Goal: Information Seeking & Learning: Understand process/instructions

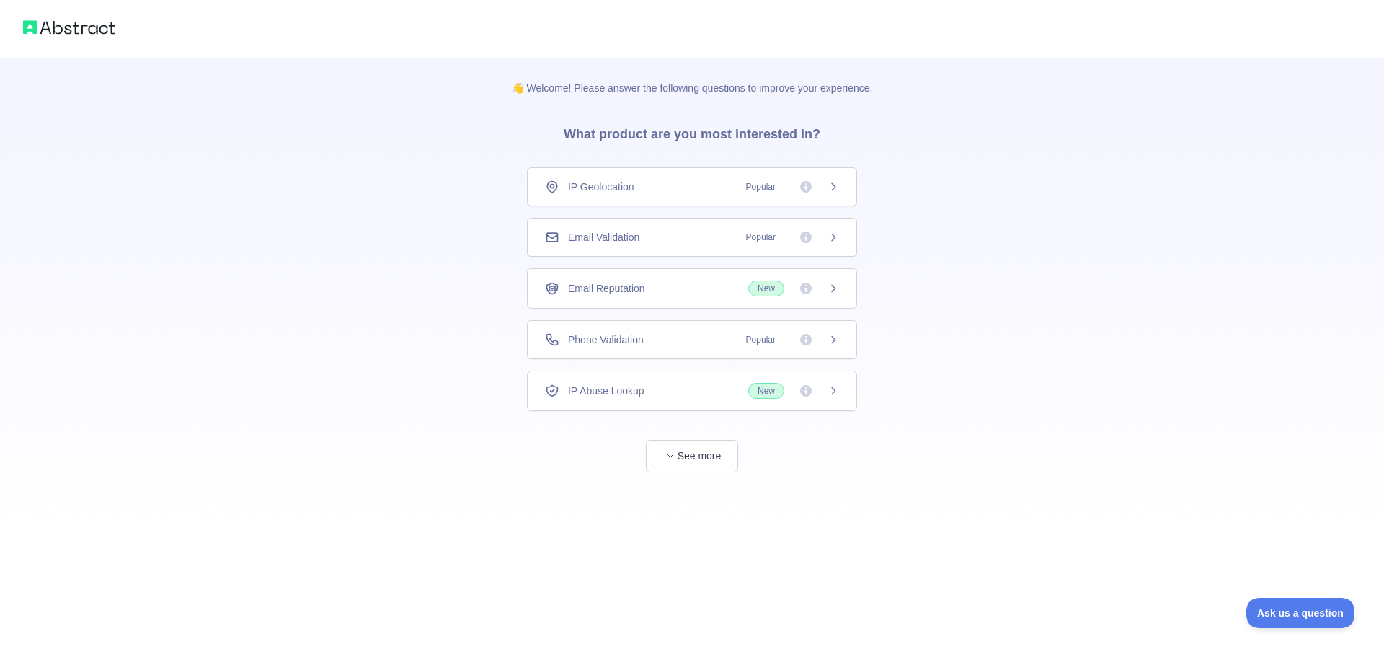
click at [735, 250] on div "Email Validation Popular" at bounding box center [692, 237] width 330 height 39
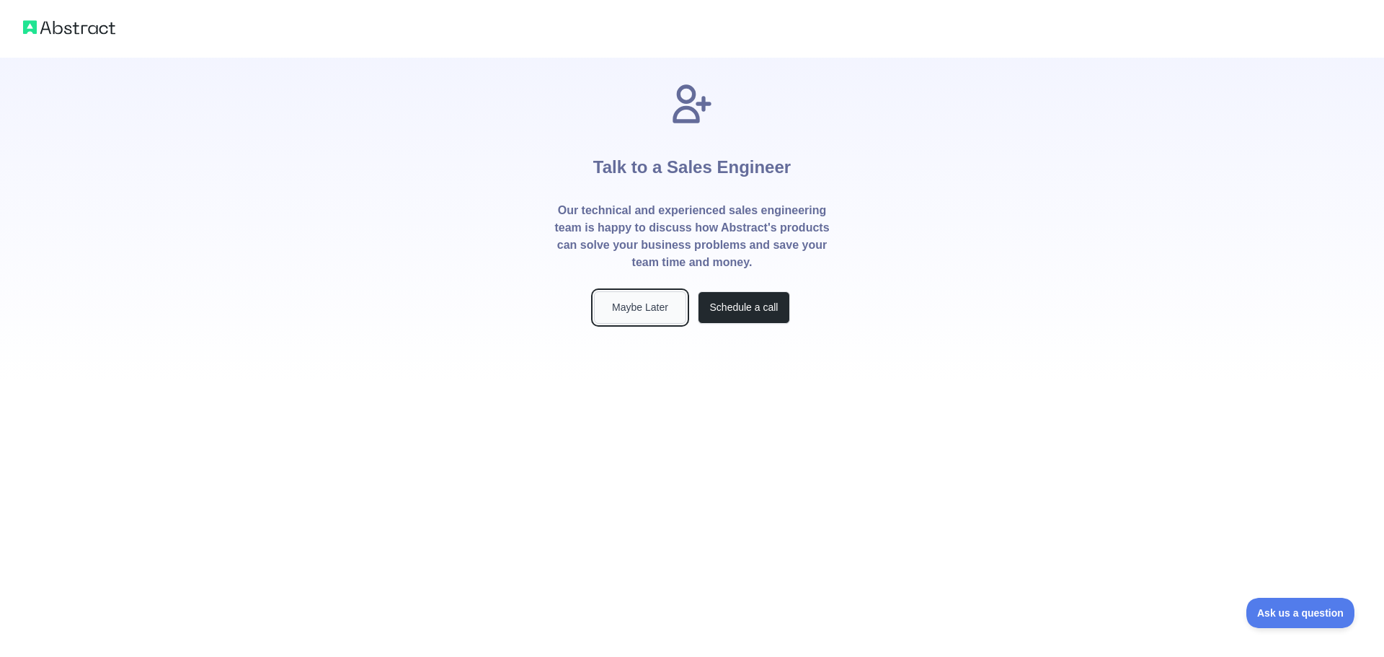
click at [651, 314] on button "Maybe Later" at bounding box center [640, 307] width 92 height 32
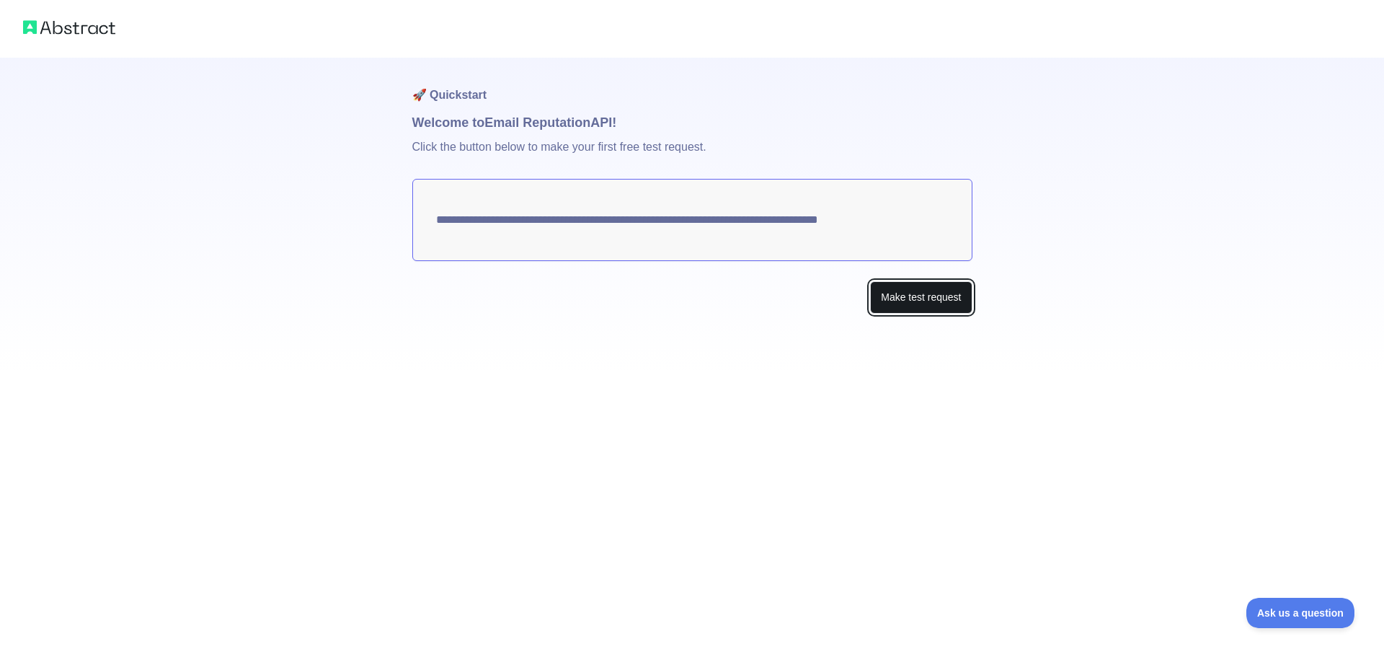
click at [880, 293] on button "Make test request" at bounding box center [921, 297] width 102 height 32
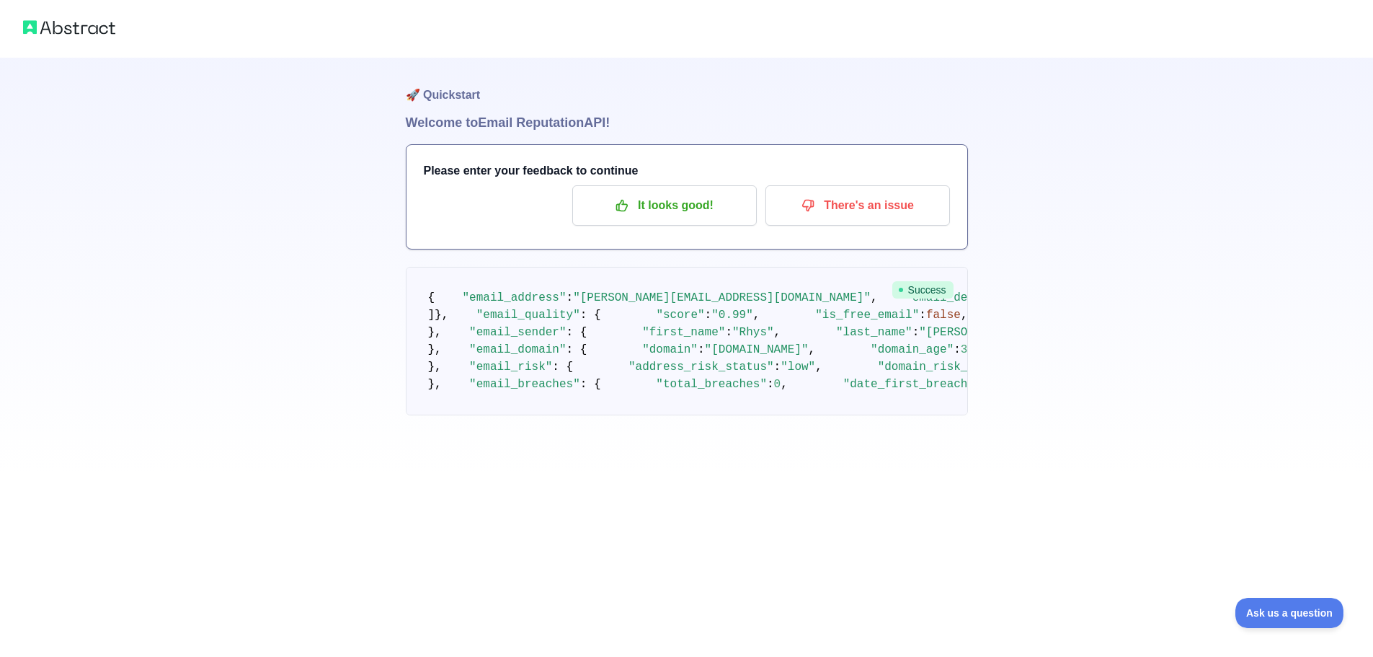
scroll to position [577, 0]
drag, startPoint x: 544, startPoint y: 396, endPoint x: 698, endPoint y: 395, distance: 154.3
click at [698, 395] on pre "{ "email_address" : "[PERSON_NAME][EMAIL_ADDRESS][DOMAIN_NAME]" , "email_delive…" at bounding box center [687, 341] width 562 height 148
drag, startPoint x: 620, startPoint y: 440, endPoint x: 776, endPoint y: 438, distance: 156.4
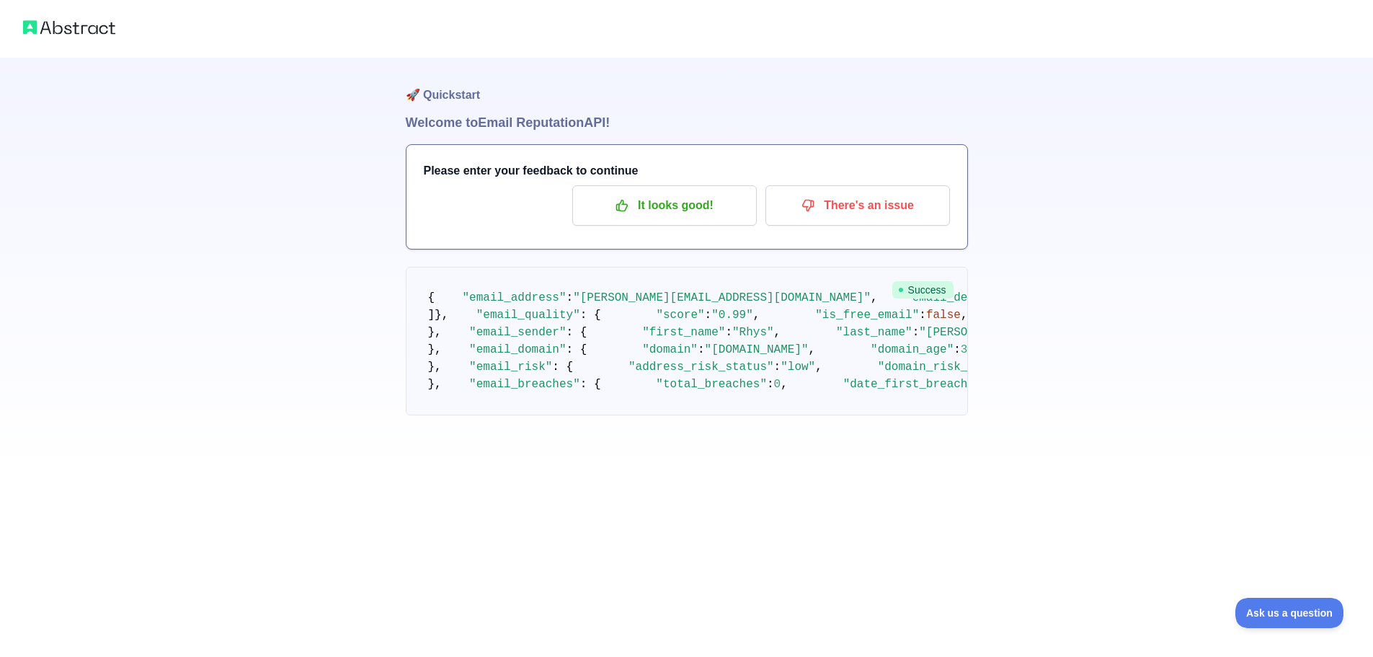
drag, startPoint x: 426, startPoint y: 94, endPoint x: 654, endPoint y: 334, distance: 330.4
click at [654, 334] on pre "{ "email_address" : "[PERSON_NAME][EMAIL_ADDRESS][DOMAIN_NAME]" , "email_delive…" at bounding box center [687, 341] width 562 height 148
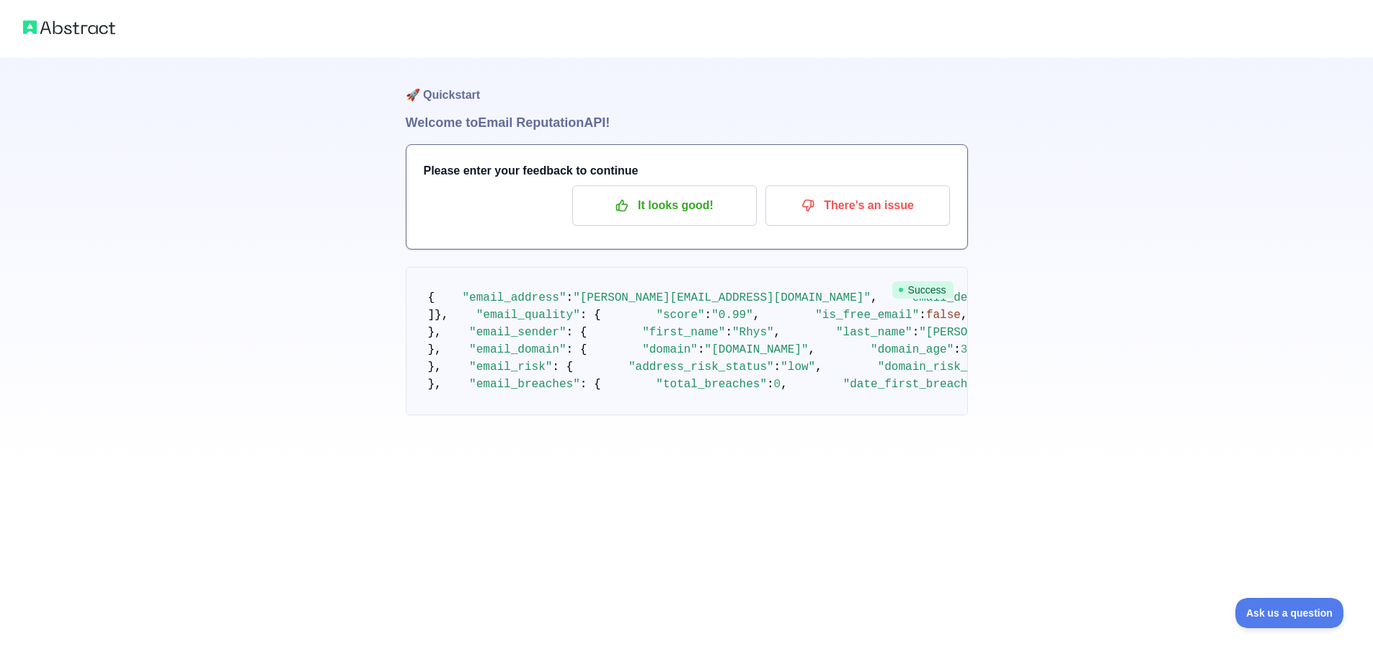
scroll to position [410, 0]
click at [732, 339] on span ""Rhys"" at bounding box center [753, 332] width 42 height 13
click at [919, 339] on span ""[PERSON_NAME]"" at bounding box center [971, 332] width 104 height 13
click at [1238, 339] on span ""Google"" at bounding box center [1266, 332] width 56 height 13
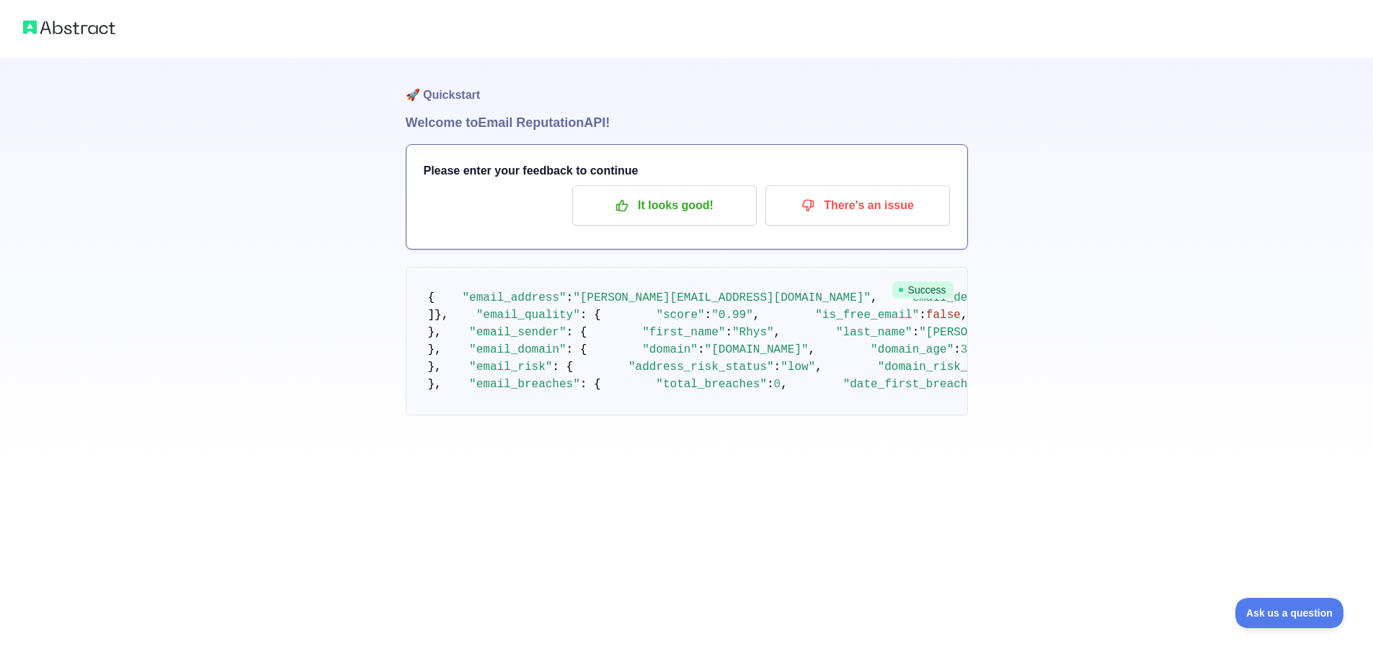
click at [1238, 339] on span ""Google"" at bounding box center [1266, 332] width 56 height 13
drag, startPoint x: 618, startPoint y: 440, endPoint x: 772, endPoint y: 456, distance: 155.1
click at [772, 415] on pre "{ "email_address" : "[PERSON_NAME][EMAIL_ADDRESS][DOMAIN_NAME]" , "email_delive…" at bounding box center [687, 341] width 562 height 148
drag, startPoint x: 771, startPoint y: 456, endPoint x: 761, endPoint y: 448, distance: 12.8
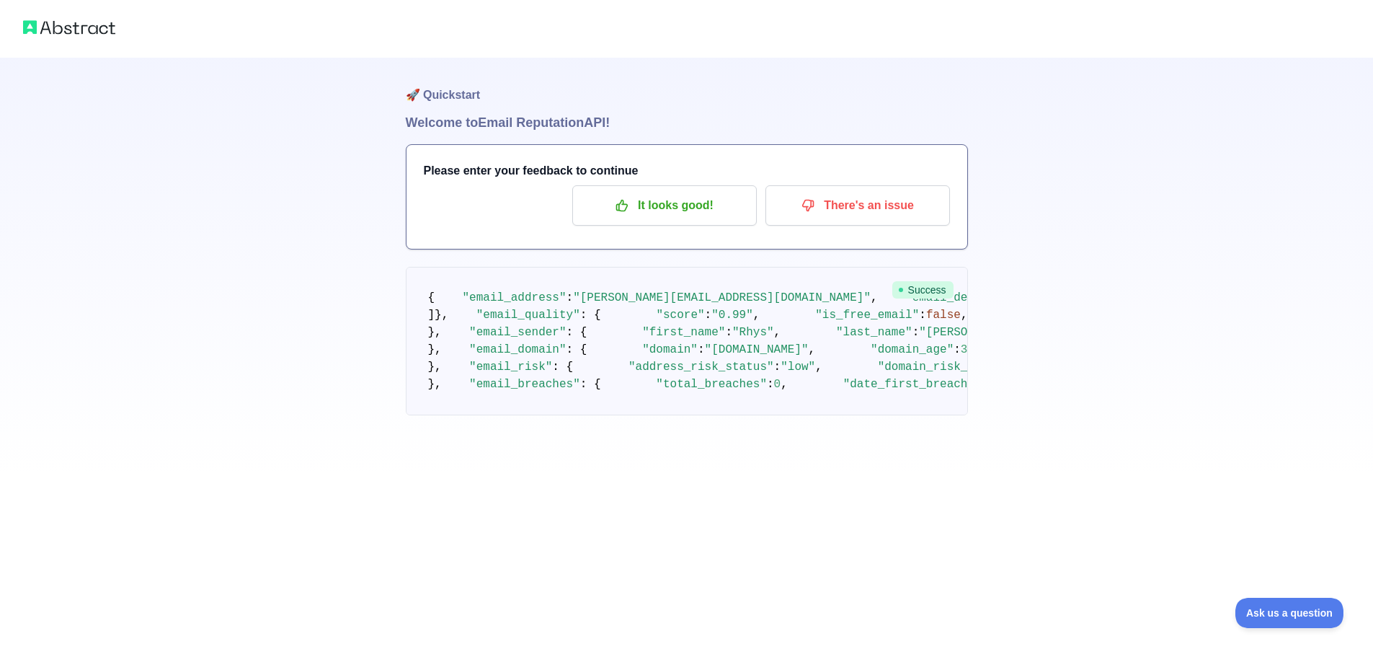
click at [761, 415] on pre "{ "email_address" : "[PERSON_NAME][EMAIL_ADDRESS][DOMAIN_NAME]" , "email_delive…" at bounding box center [687, 341] width 562 height 148
click at [1196, 291] on span ""deliverable"" at bounding box center [1241, 297] width 90 height 13
drag, startPoint x: 610, startPoint y: 172, endPoint x: 639, endPoint y: 172, distance: 28.8
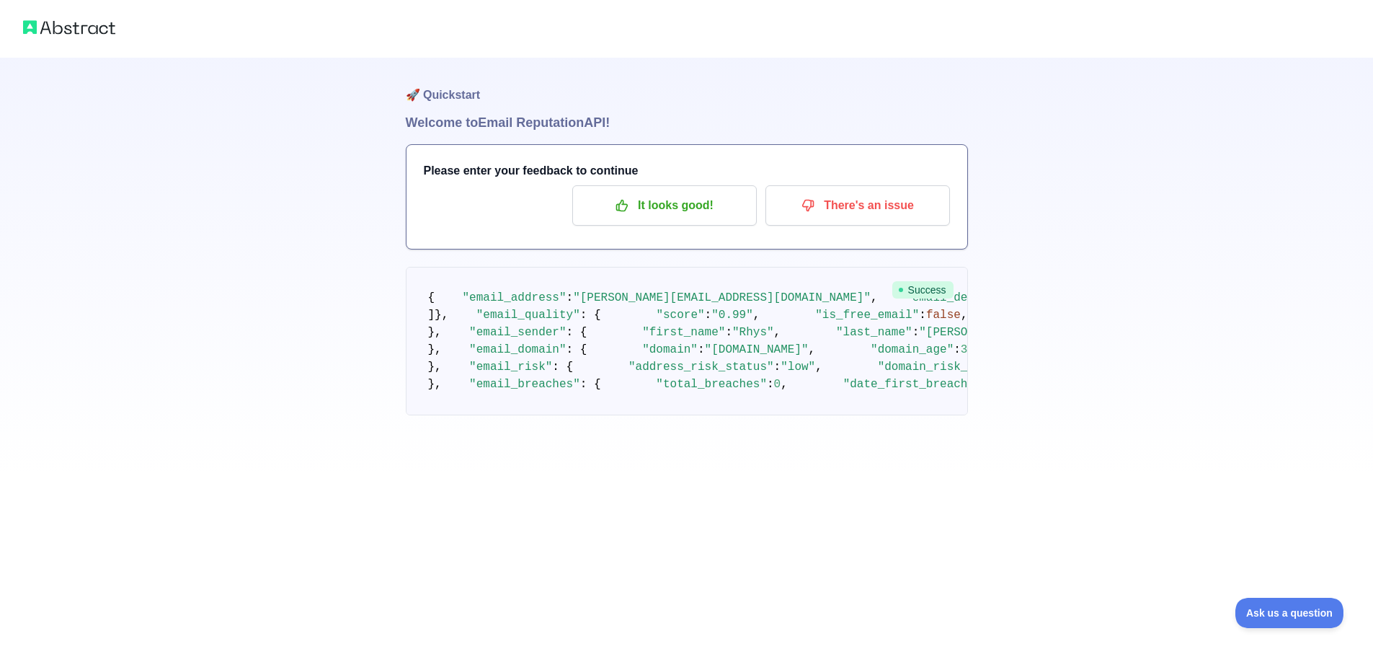
drag, startPoint x: 556, startPoint y: 152, endPoint x: 585, endPoint y: 146, distance: 28.7
click at [585, 267] on pre "{ "email_address" : "[PERSON_NAME][EMAIL_ADDRESS][DOMAIN_NAME]" , "email_delive…" at bounding box center [687, 341] width 562 height 148
drag, startPoint x: 487, startPoint y: 244, endPoint x: 552, endPoint y: 240, distance: 65.0
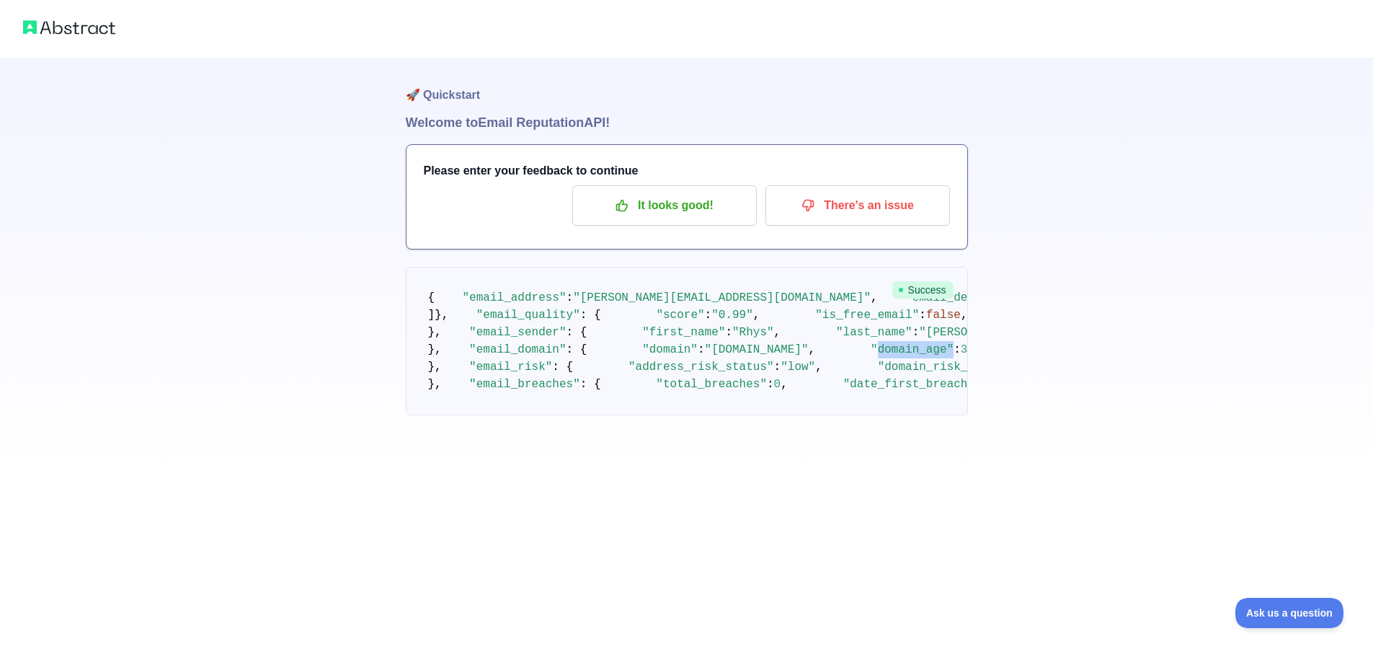
click at [871, 343] on span ""domain_age"" at bounding box center [912, 349] width 83 height 13
drag, startPoint x: 485, startPoint y: 272, endPoint x: 765, endPoint y: 275, distance: 279.7
click at [765, 275] on pre "{ "email_address" : "[PERSON_NAME][EMAIL_ADDRESS][DOMAIN_NAME]" , "email_delive…" at bounding box center [687, 341] width 562 height 148
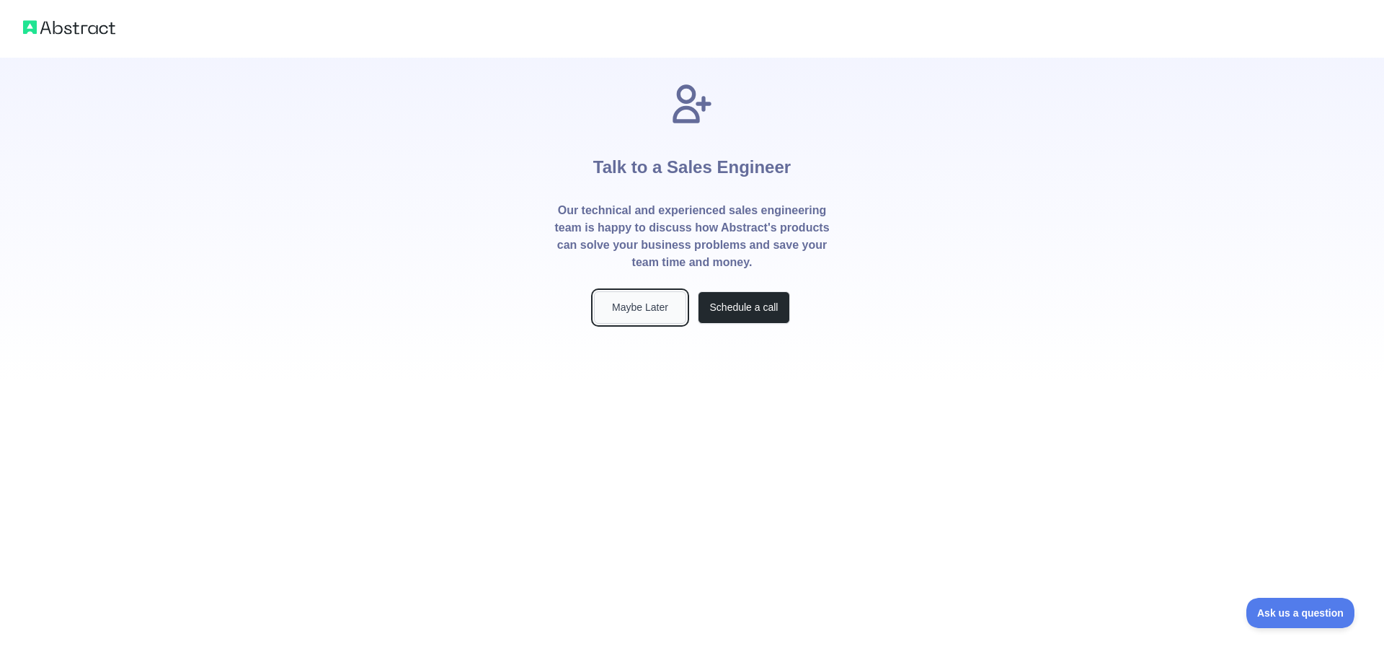
click at [637, 318] on button "Maybe Later" at bounding box center [640, 307] width 92 height 32
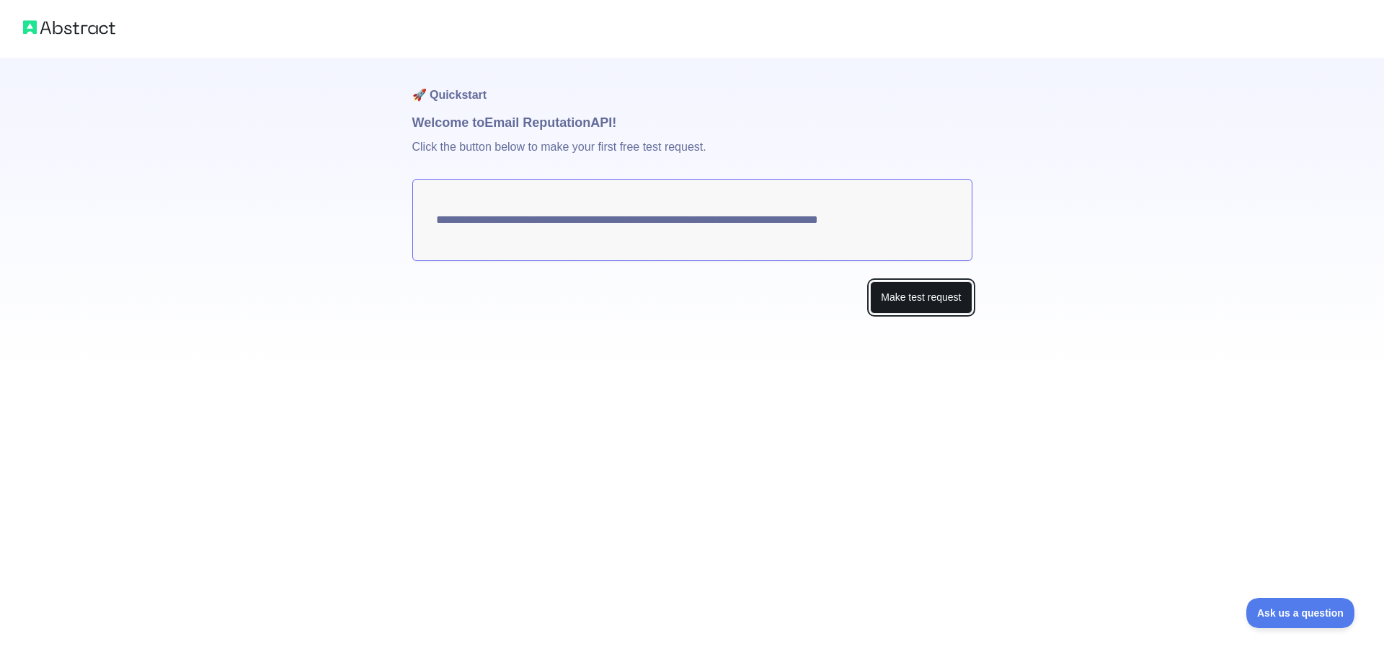
click at [943, 287] on button "Make test request" at bounding box center [921, 297] width 102 height 32
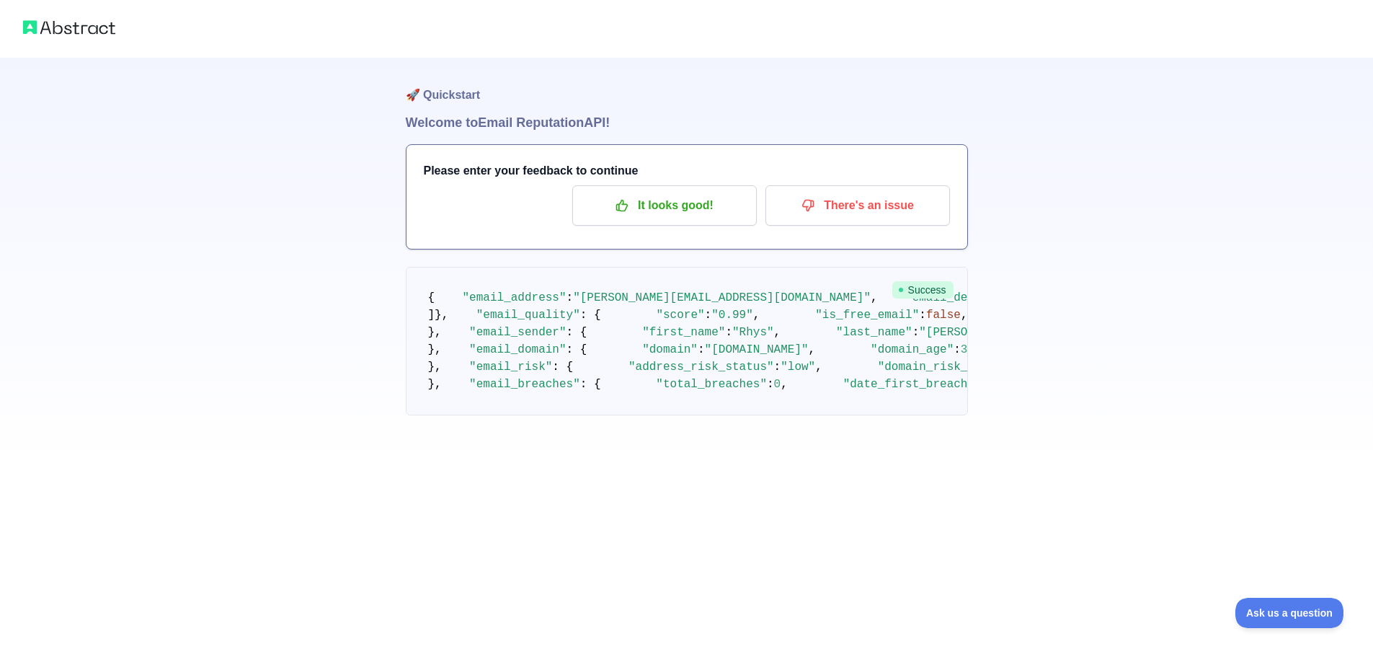
scroll to position [626, 0]
drag, startPoint x: 487, startPoint y: 487, endPoint x: 677, endPoint y: 517, distance: 192.6
click at [677, 415] on pre "{ "email_address" : "[PERSON_NAME][EMAIL_ADDRESS][DOMAIN_NAME]" , "email_delive…" at bounding box center [687, 341] width 562 height 148
click at [685, 415] on pre "{ "email_address" : "[PERSON_NAME][EMAIL_ADDRESS][DOMAIN_NAME]" , "email_delive…" at bounding box center [687, 341] width 562 height 148
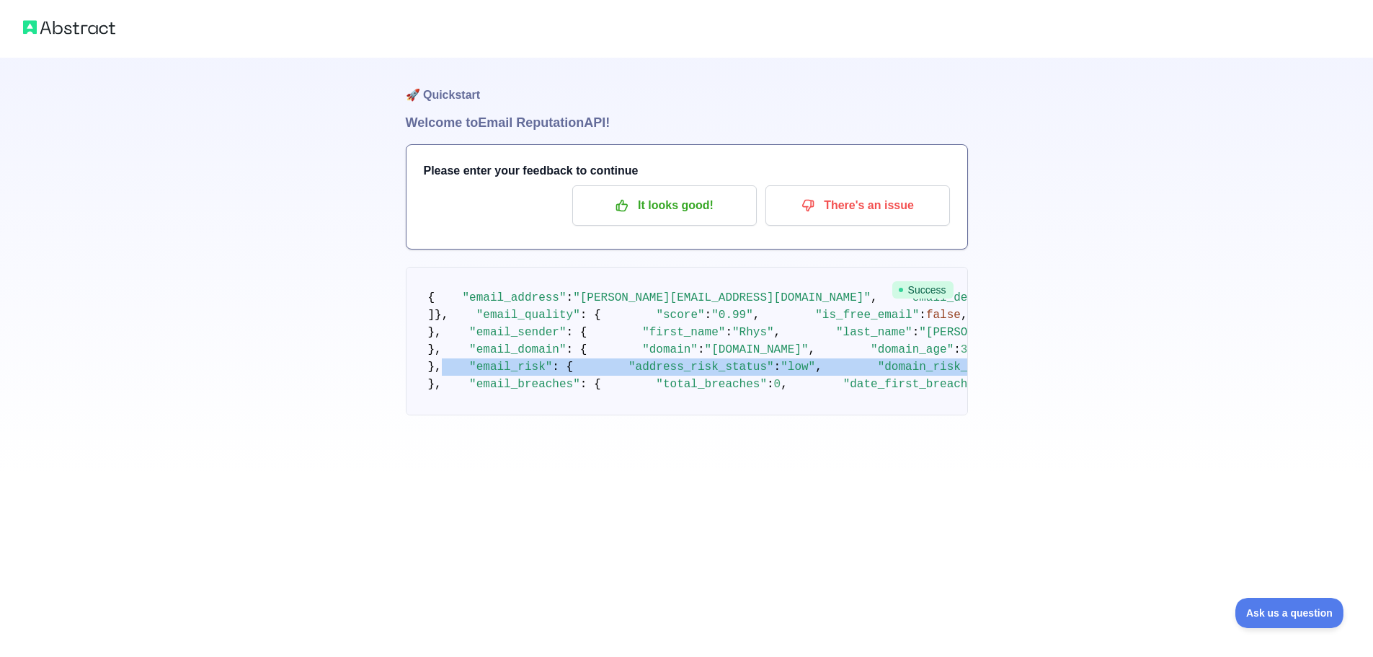
drag, startPoint x: 631, startPoint y: 499, endPoint x: 426, endPoint y: 462, distance: 208.0
click at [426, 415] on pre "{ "email_address" : "[PERSON_NAME][EMAIL_ADDRESS][DOMAIN_NAME]" , "email_delive…" at bounding box center [687, 341] width 562 height 148
click at [718, 211] on p "It looks good!" at bounding box center [664, 205] width 163 height 25
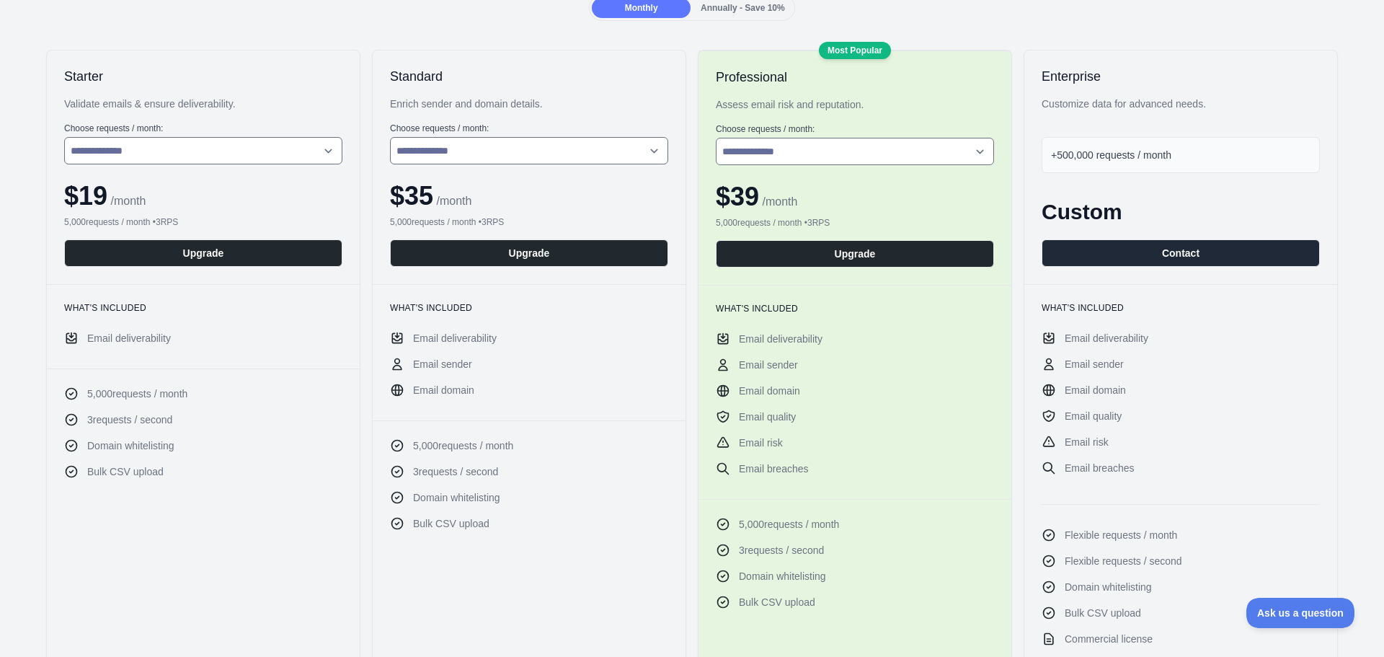
scroll to position [216, 0]
drag, startPoint x: 89, startPoint y: 340, endPoint x: 182, endPoint y: 340, distance: 93.0
click at [182, 340] on li "Email deliverability" at bounding box center [203, 339] width 278 height 14
click at [327, 152] on select "**********" at bounding box center [203, 151] width 278 height 27
click at [64, 138] on select "**********" at bounding box center [203, 151] width 278 height 27
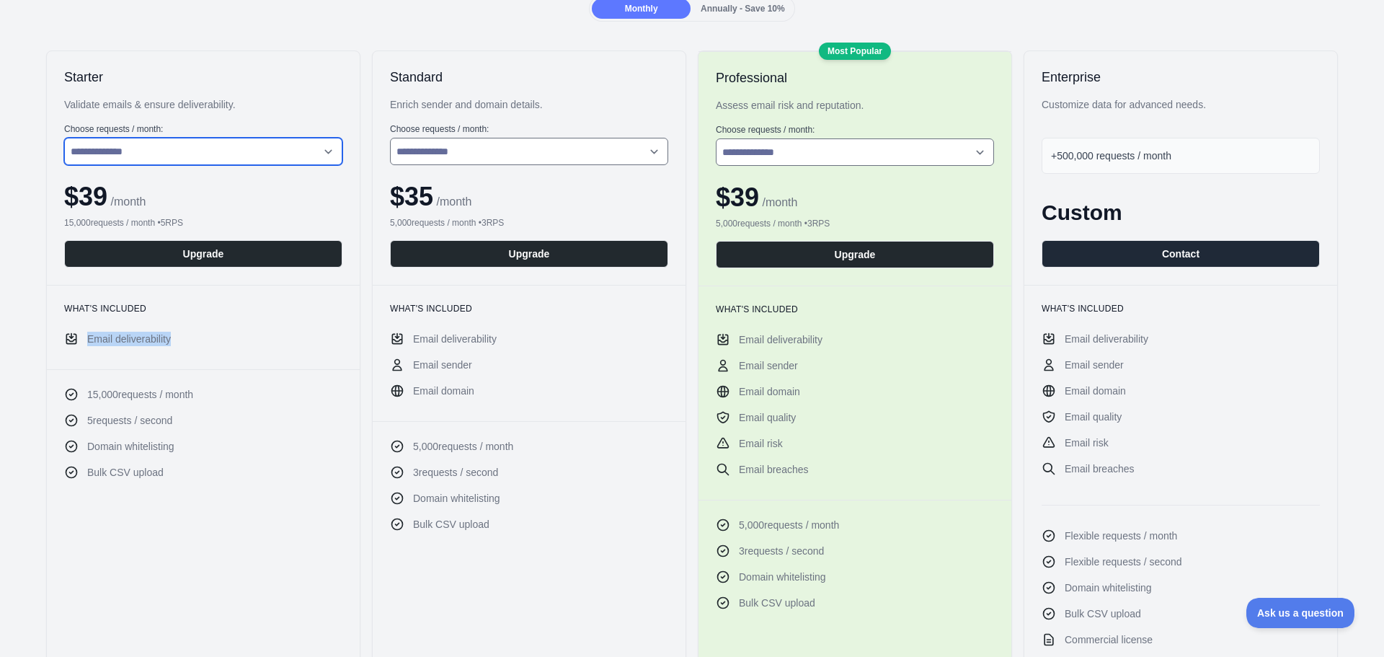
click at [311, 157] on select "**********" at bounding box center [203, 151] width 278 height 27
select select "*"
click at [64, 138] on select "**********" at bounding box center [203, 151] width 278 height 27
drag, startPoint x: 219, startPoint y: 218, endPoint x: 56, endPoint y: 87, distance: 209.2
click at [56, 87] on div "**********" at bounding box center [203, 168] width 313 height 234
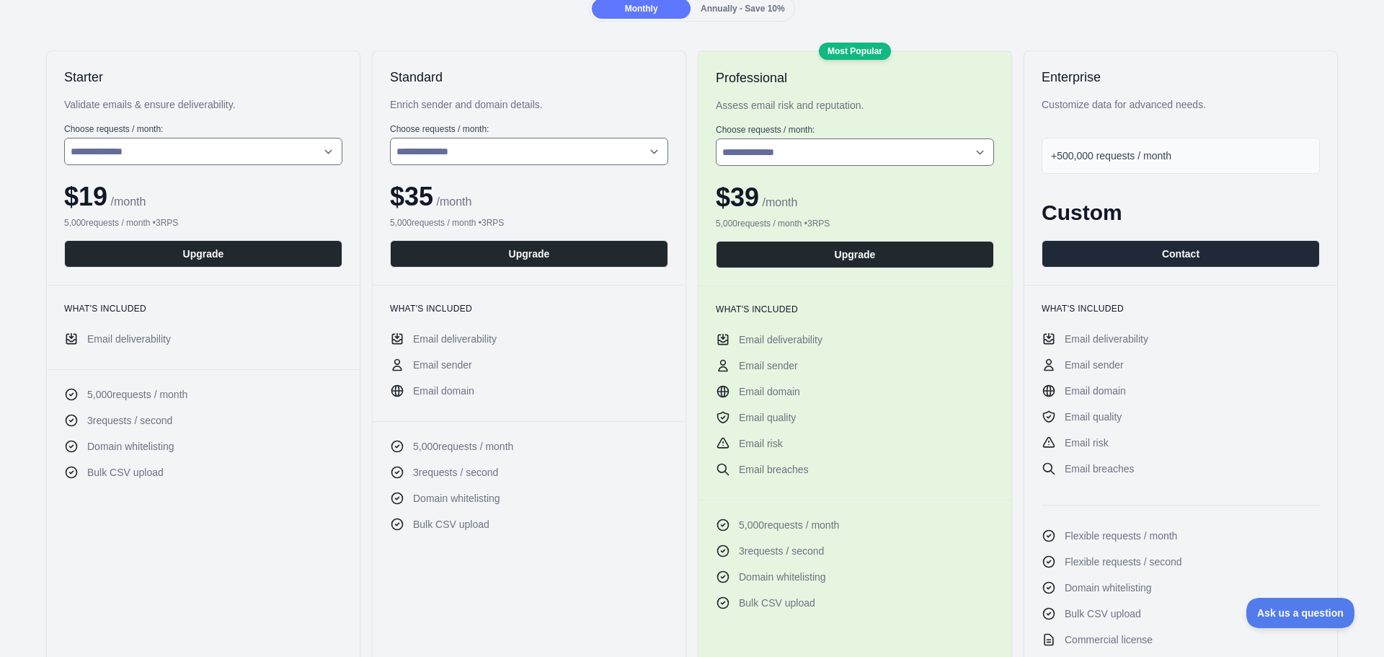
click at [63, 71] on div "**********" at bounding box center [203, 168] width 313 height 234
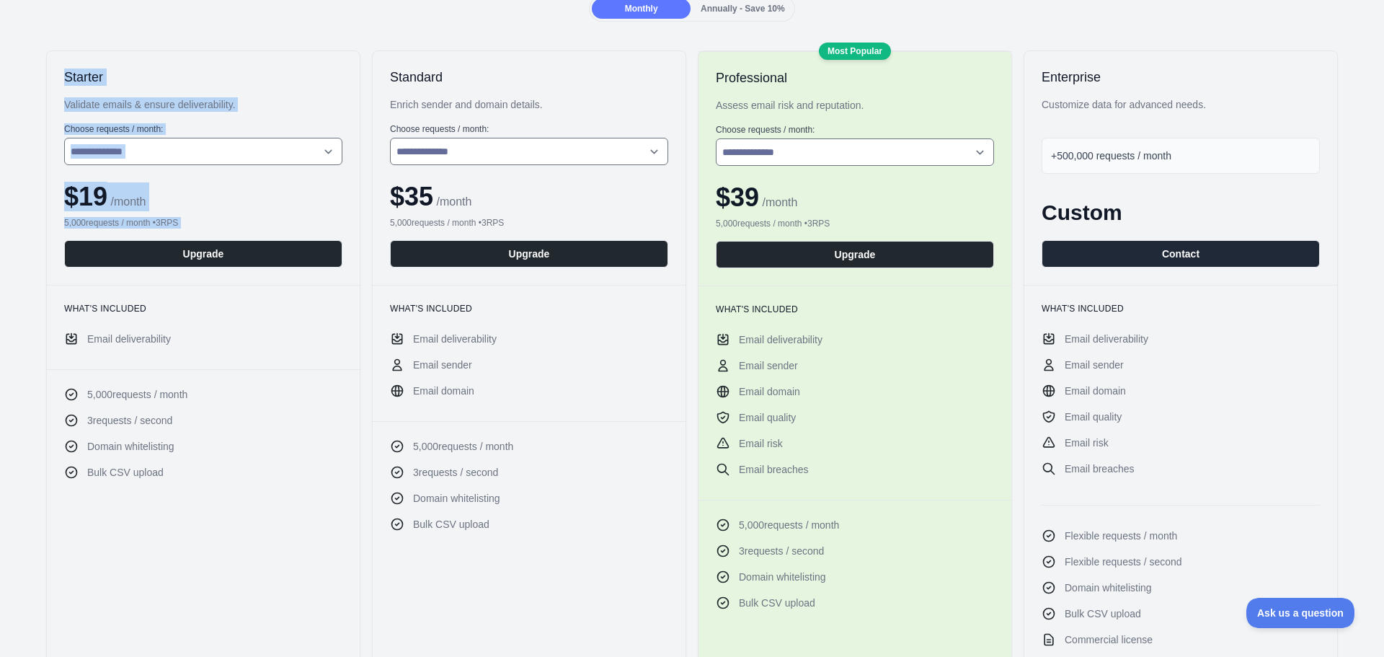
drag, startPoint x: 63, startPoint y: 71, endPoint x: 190, endPoint y: 221, distance: 196.5
click at [190, 221] on div "**********" at bounding box center [203, 168] width 313 height 234
click at [190, 221] on div "5,000 requests / month • 3 RPS" at bounding box center [203, 223] width 278 height 12
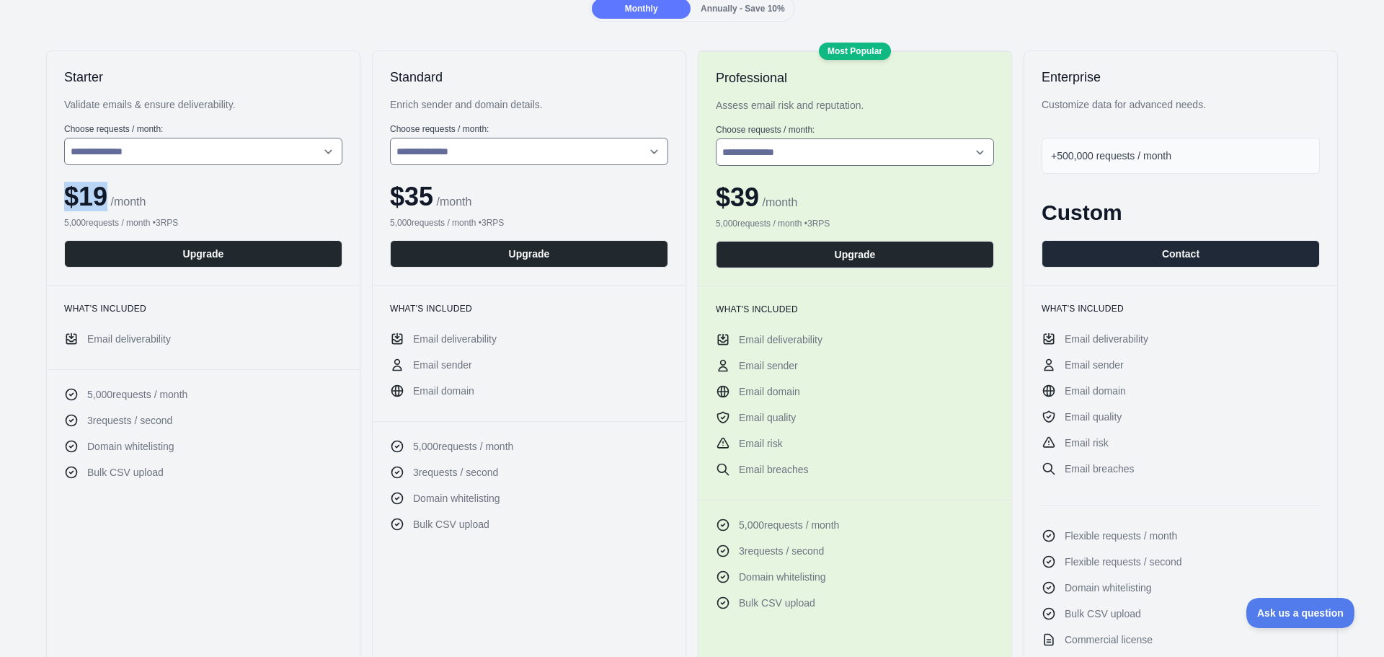
drag, startPoint x: 69, startPoint y: 193, endPoint x: 102, endPoint y: 190, distance: 33.4
click at [102, 190] on span "$ 19" at bounding box center [85, 197] width 43 height 30
copy span "$ 19"
click at [125, 340] on span "Email deliverability" at bounding box center [129, 339] width 84 height 14
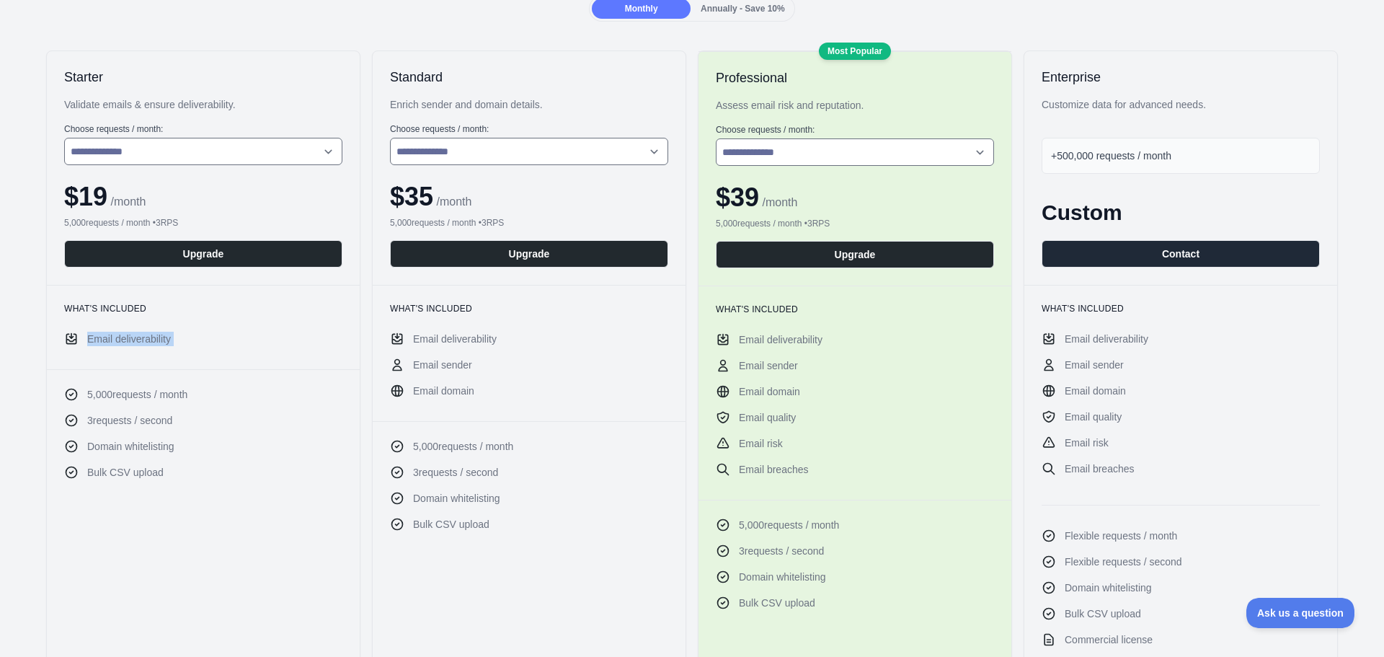
click at [125, 340] on span "Email deliverability" at bounding box center [129, 339] width 84 height 14
click at [187, 342] on li "Email deliverability" at bounding box center [203, 339] width 278 height 14
click at [287, 252] on button "Upgrade" at bounding box center [203, 253] width 278 height 27
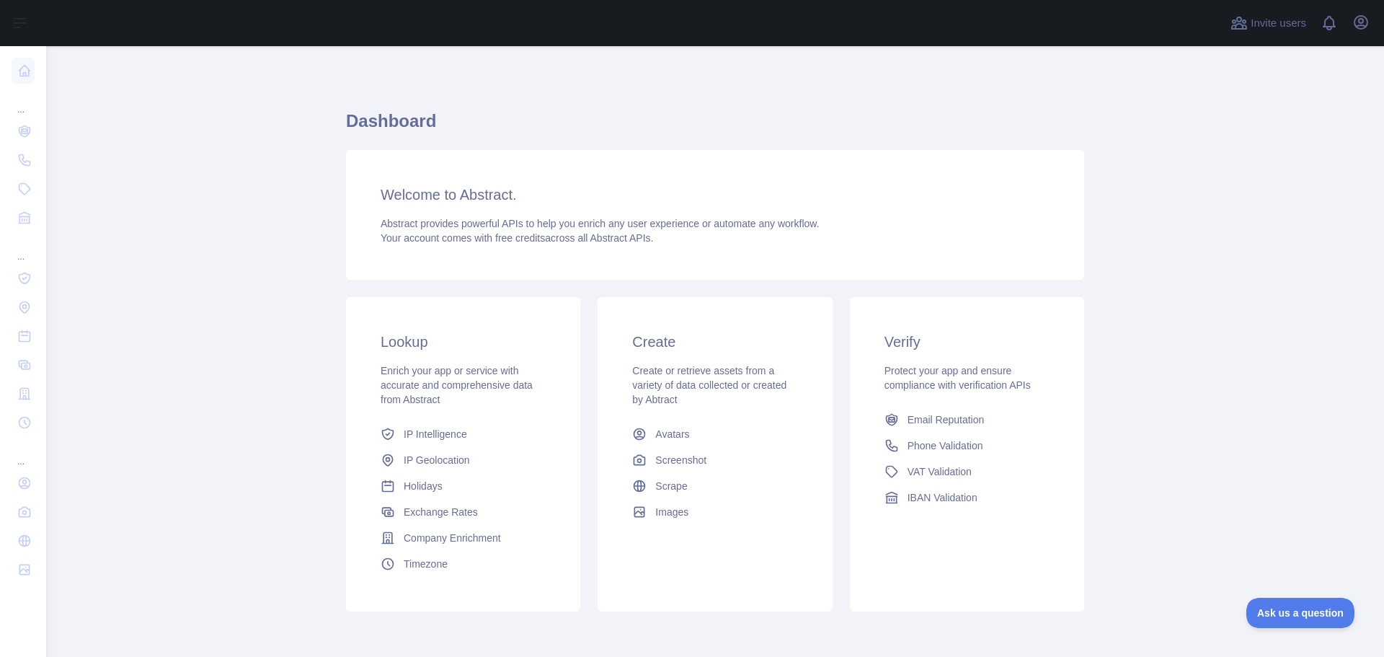
scroll to position [61, 0]
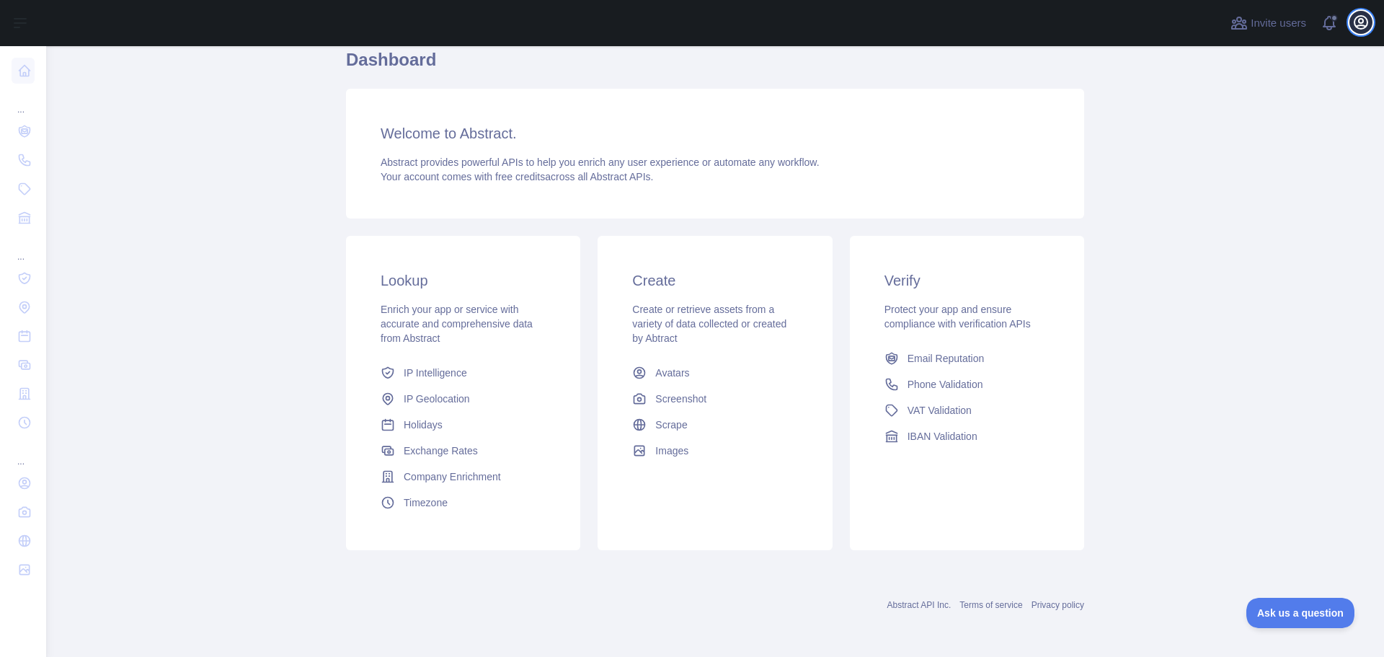
click at [1356, 22] on icon "button" at bounding box center [1360, 22] width 17 height 17
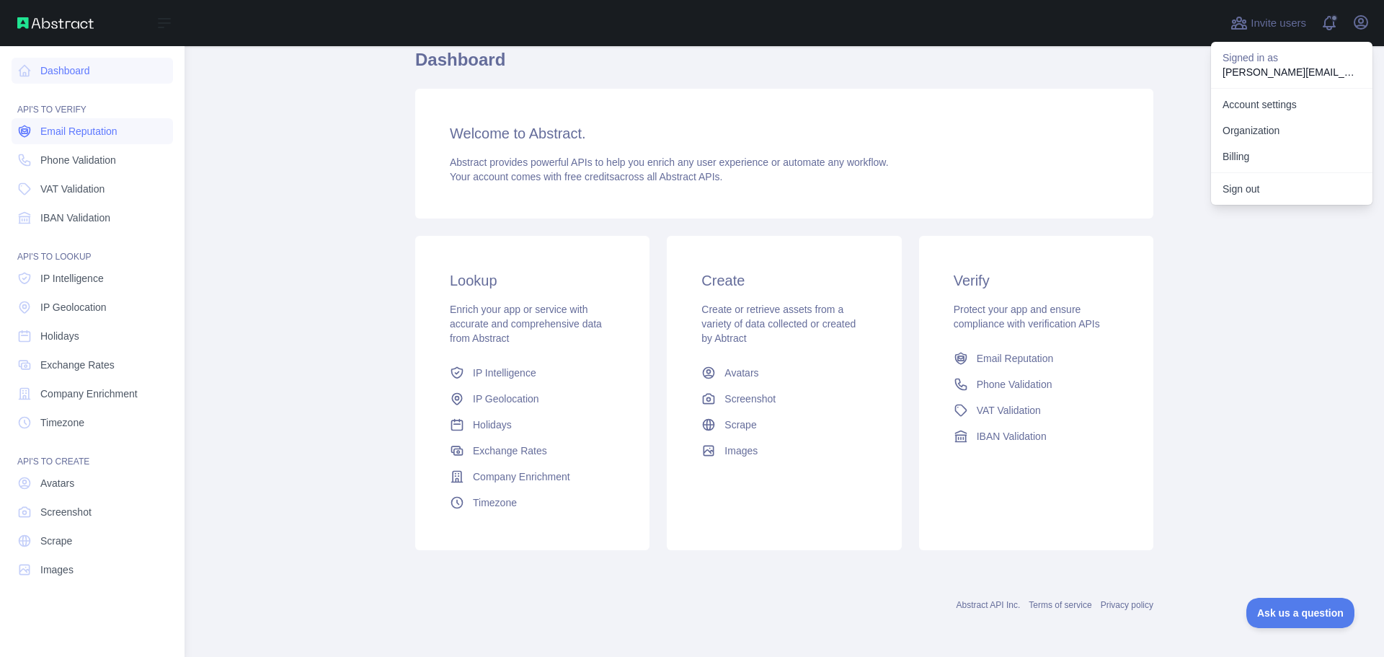
click at [58, 135] on span "Email Reputation" at bounding box center [78, 131] width 77 height 14
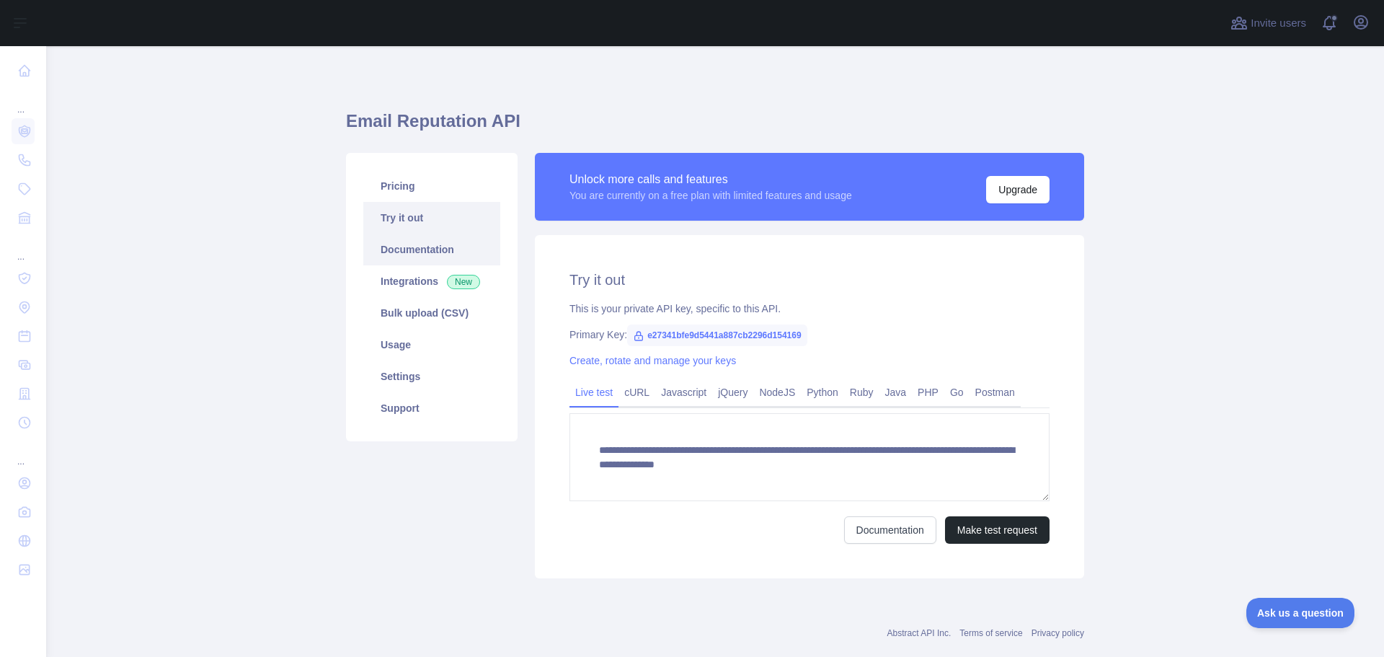
click at [419, 245] on link "Documentation" at bounding box center [431, 250] width 137 height 32
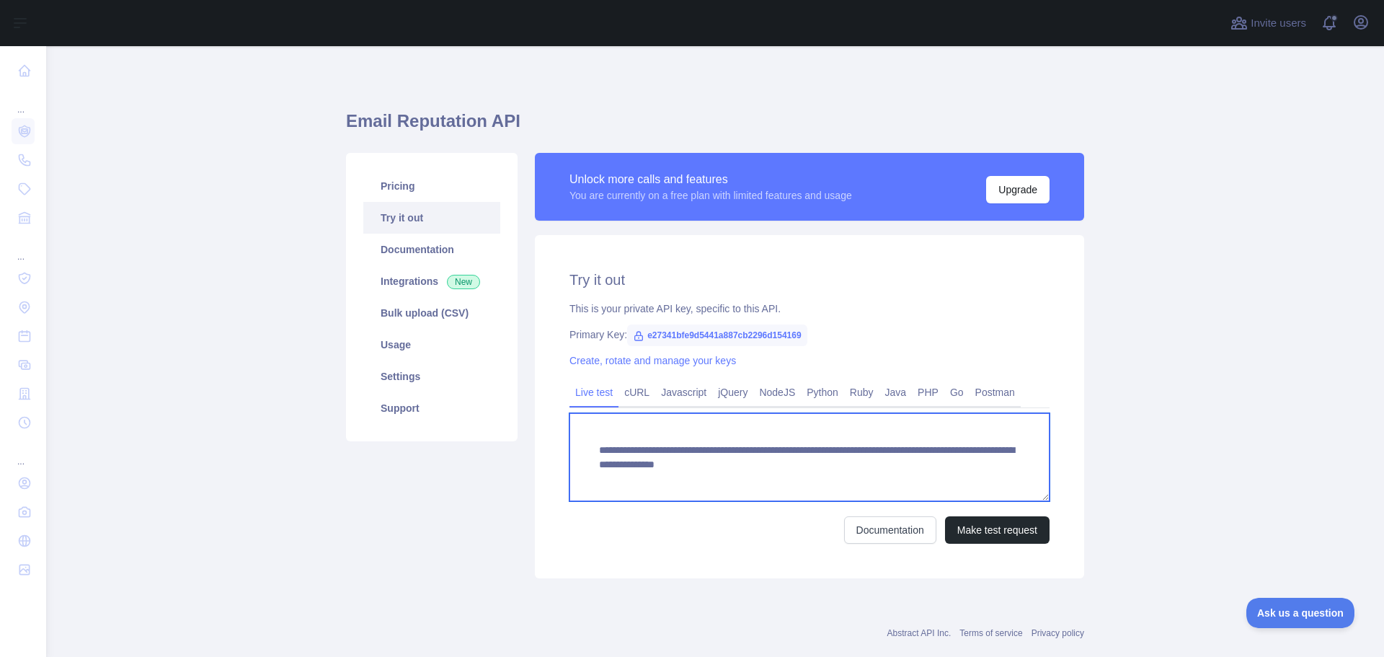
drag, startPoint x: 845, startPoint y: 466, endPoint x: 775, endPoint y: 481, distance: 71.7
click at [775, 481] on textarea "**********" at bounding box center [809, 457] width 480 height 88
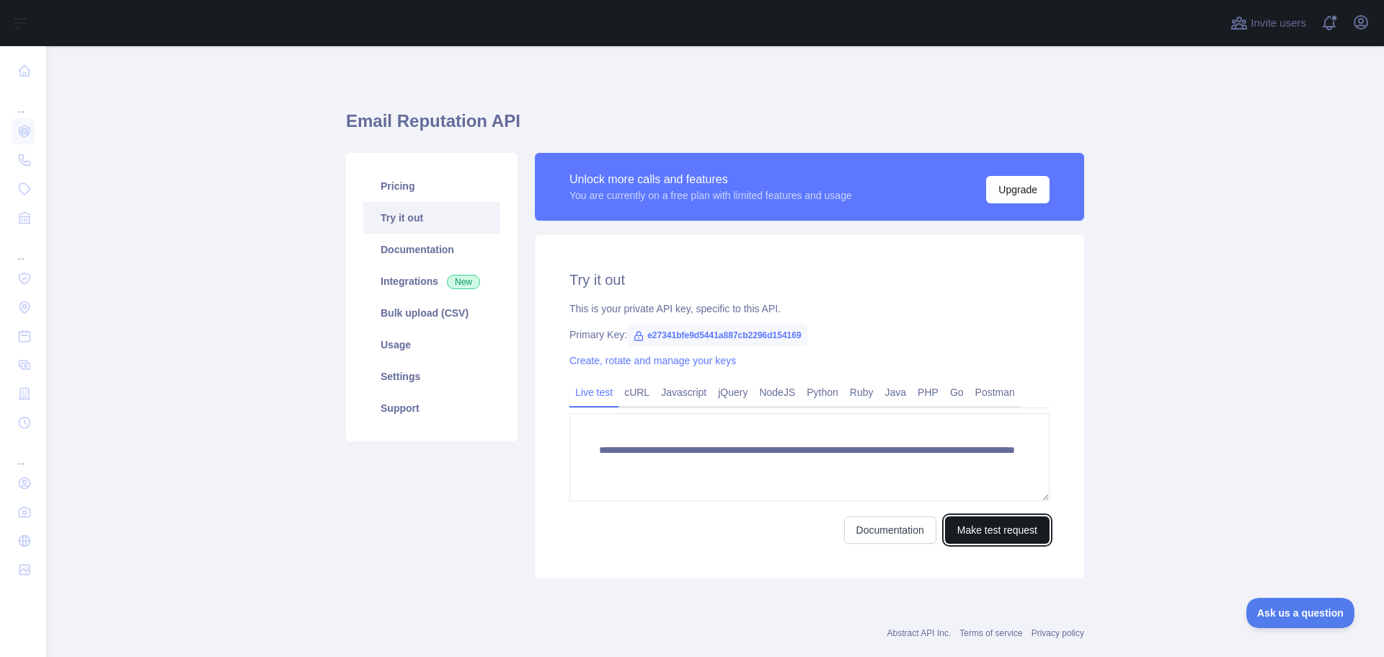
click at [963, 539] on button "Make test request" at bounding box center [997, 529] width 105 height 27
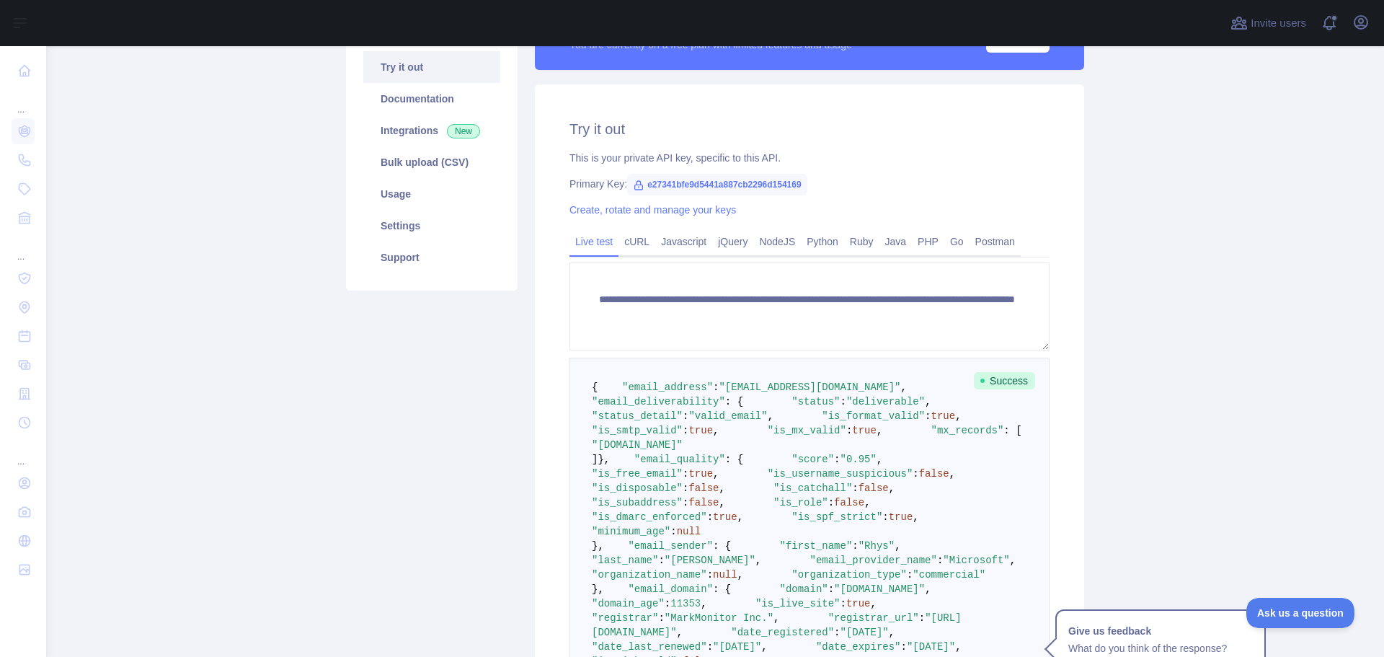
scroll to position [144, 0]
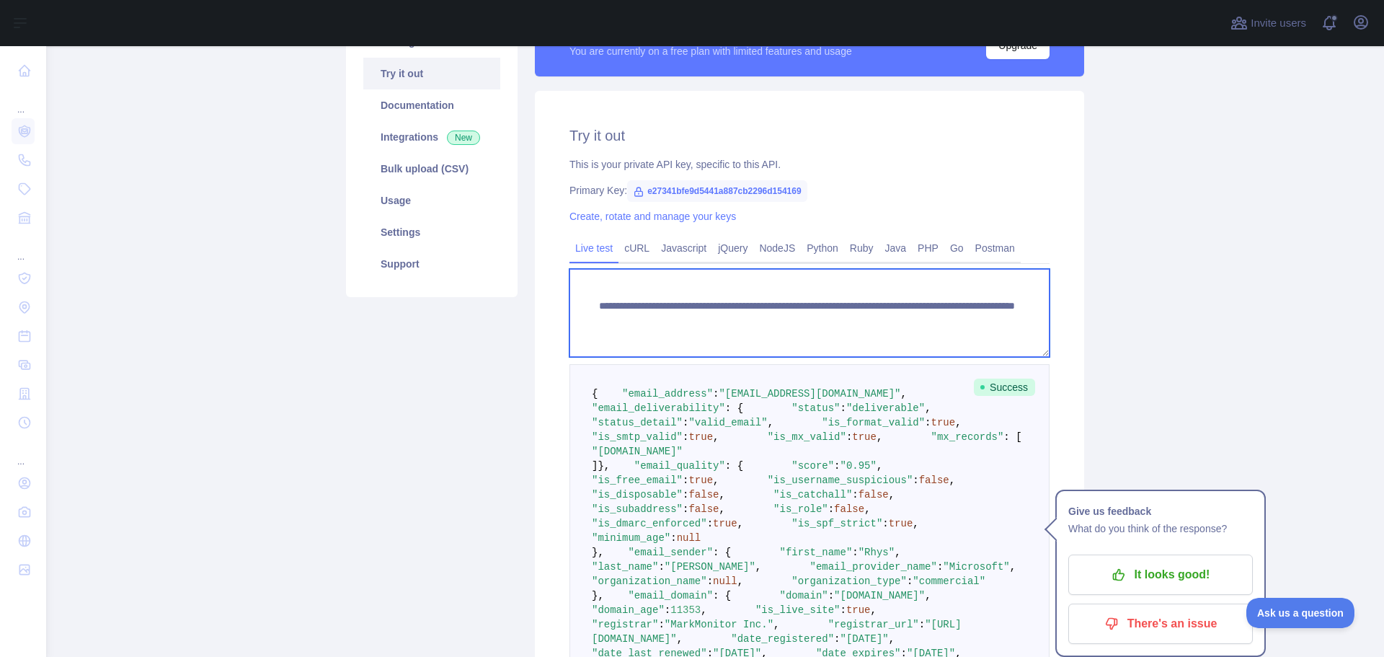
click at [848, 324] on textarea "**********" at bounding box center [809, 313] width 480 height 88
click at [901, 324] on textarea "**********" at bounding box center [809, 313] width 480 height 88
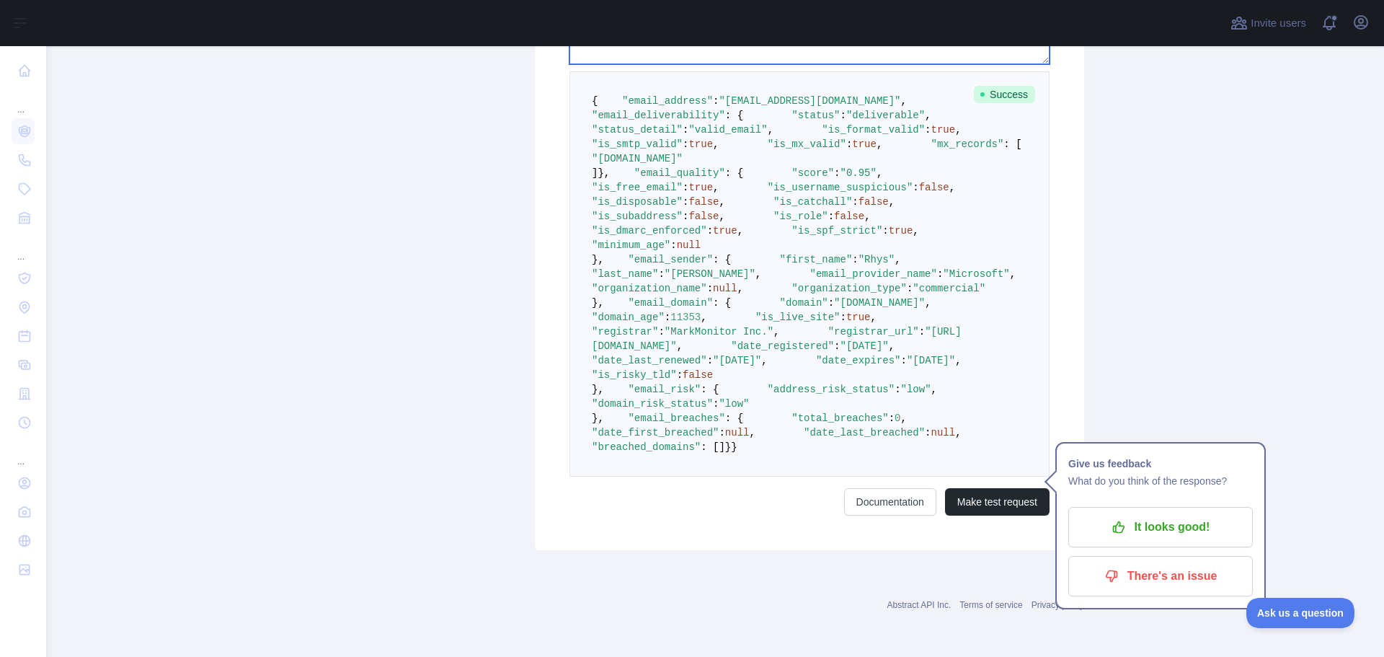
scroll to position [840, 0]
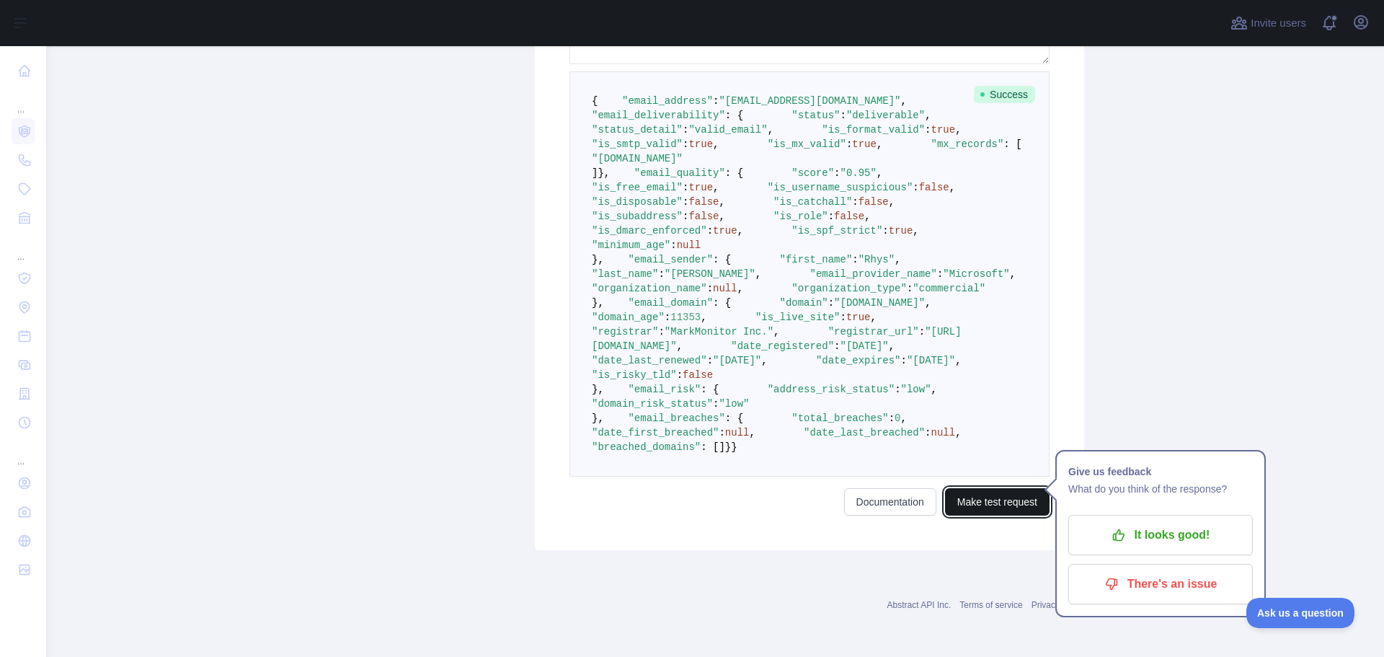
click at [964, 513] on button "Make test request" at bounding box center [997, 501] width 105 height 27
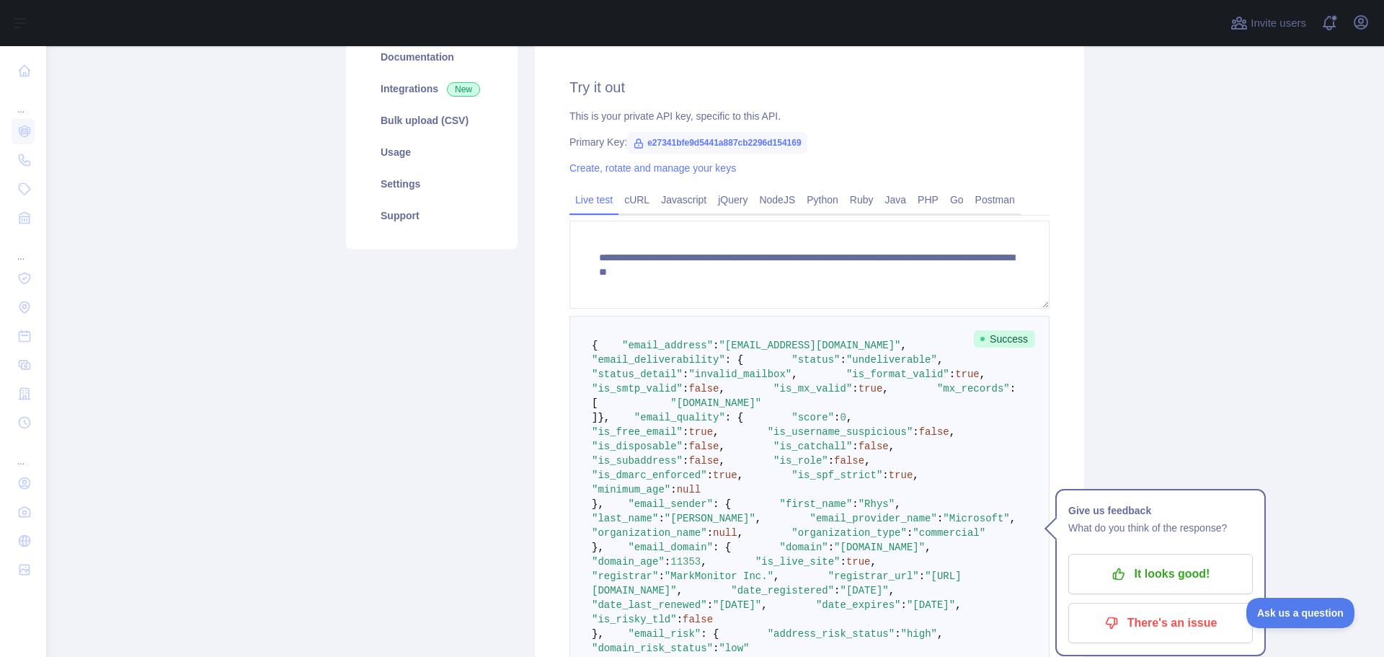
scroll to position [192, 0]
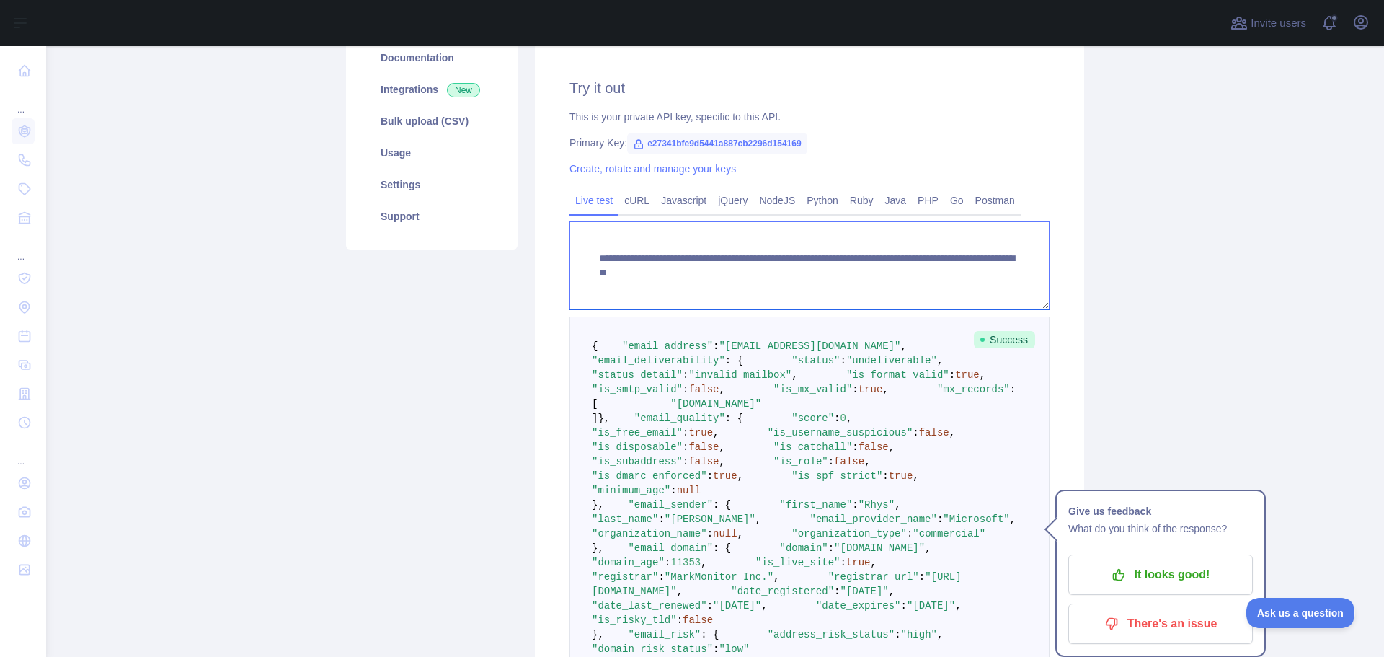
drag, startPoint x: 845, startPoint y: 272, endPoint x: 912, endPoint y: 271, distance: 67.0
click at [912, 271] on textarea "**********" at bounding box center [809, 265] width 480 height 88
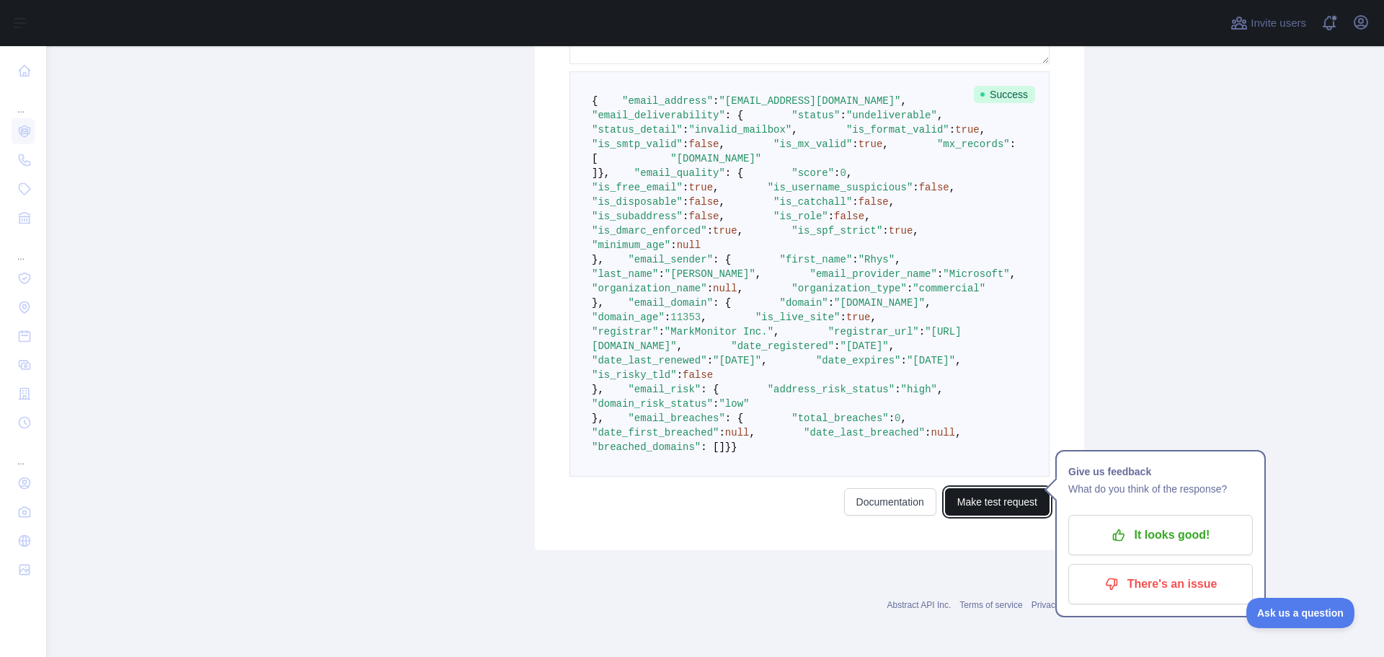
click at [982, 495] on button "Make test request" at bounding box center [997, 501] width 105 height 27
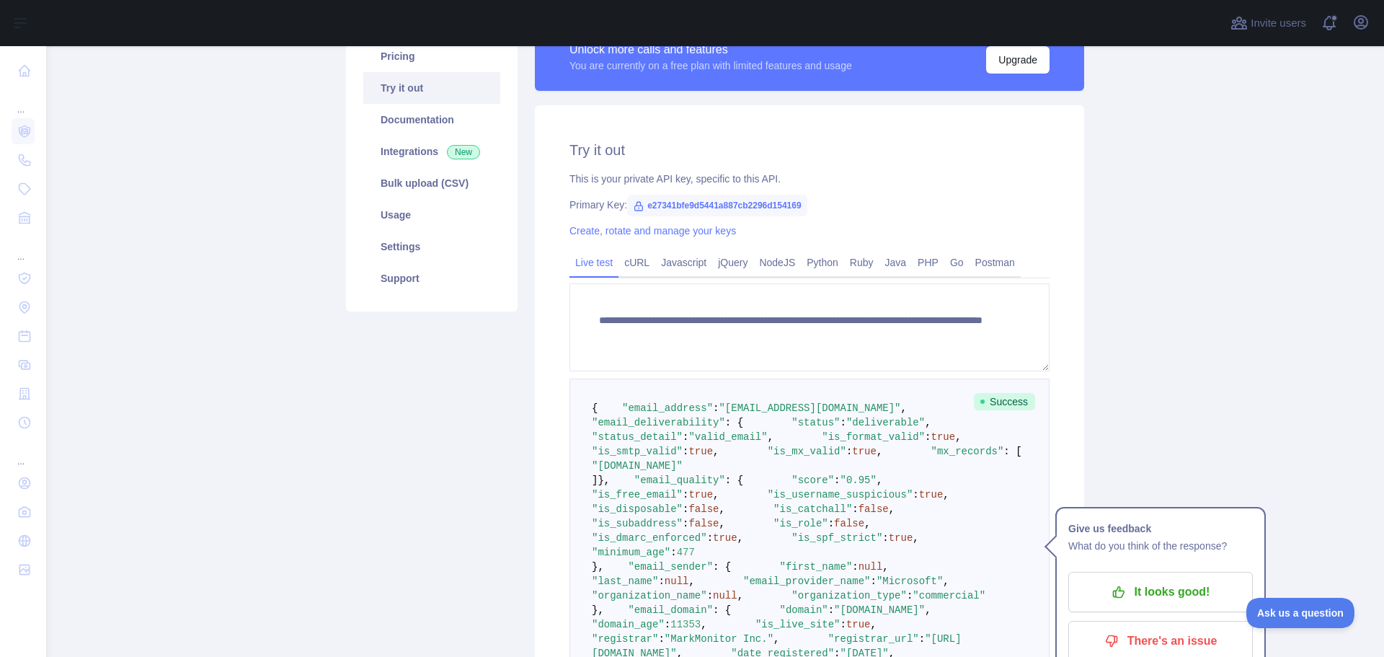
scroll to position [48, 0]
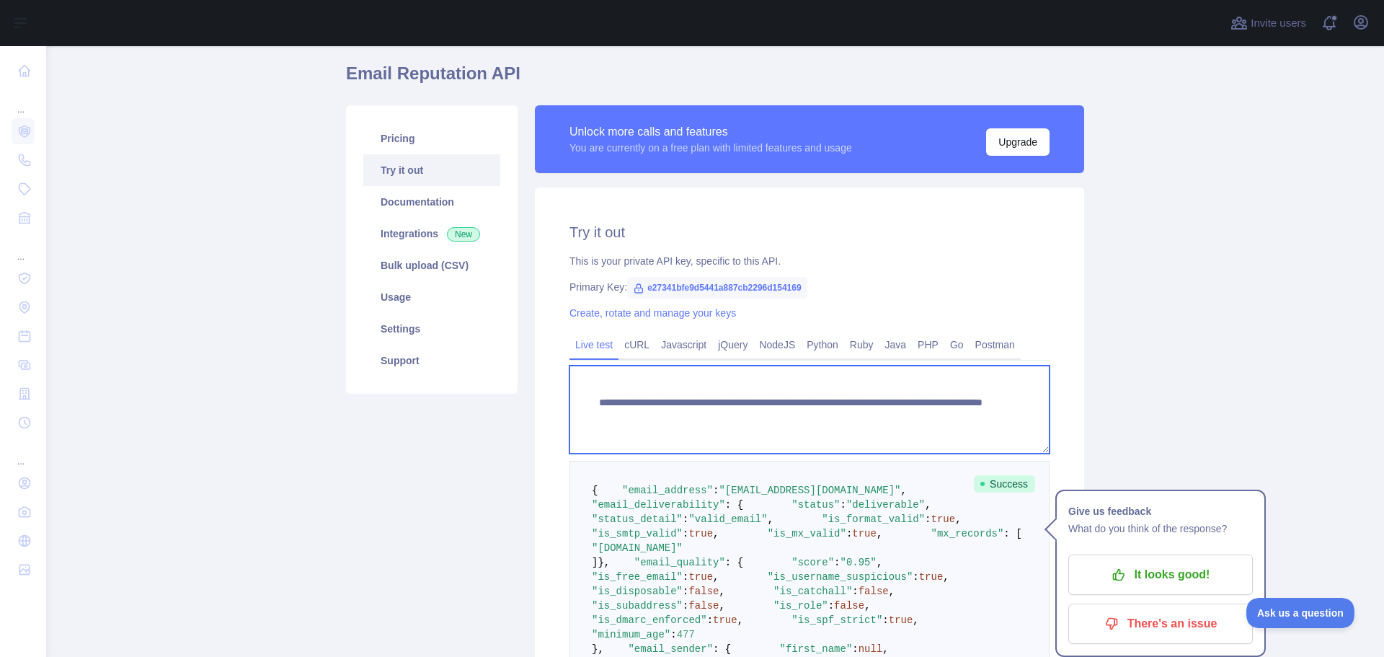
click at [858, 417] on textarea "**********" at bounding box center [809, 409] width 480 height 88
drag, startPoint x: 923, startPoint y: 414, endPoint x: 856, endPoint y: 416, distance: 66.3
click at [856, 416] on textarea "**********" at bounding box center [809, 409] width 480 height 88
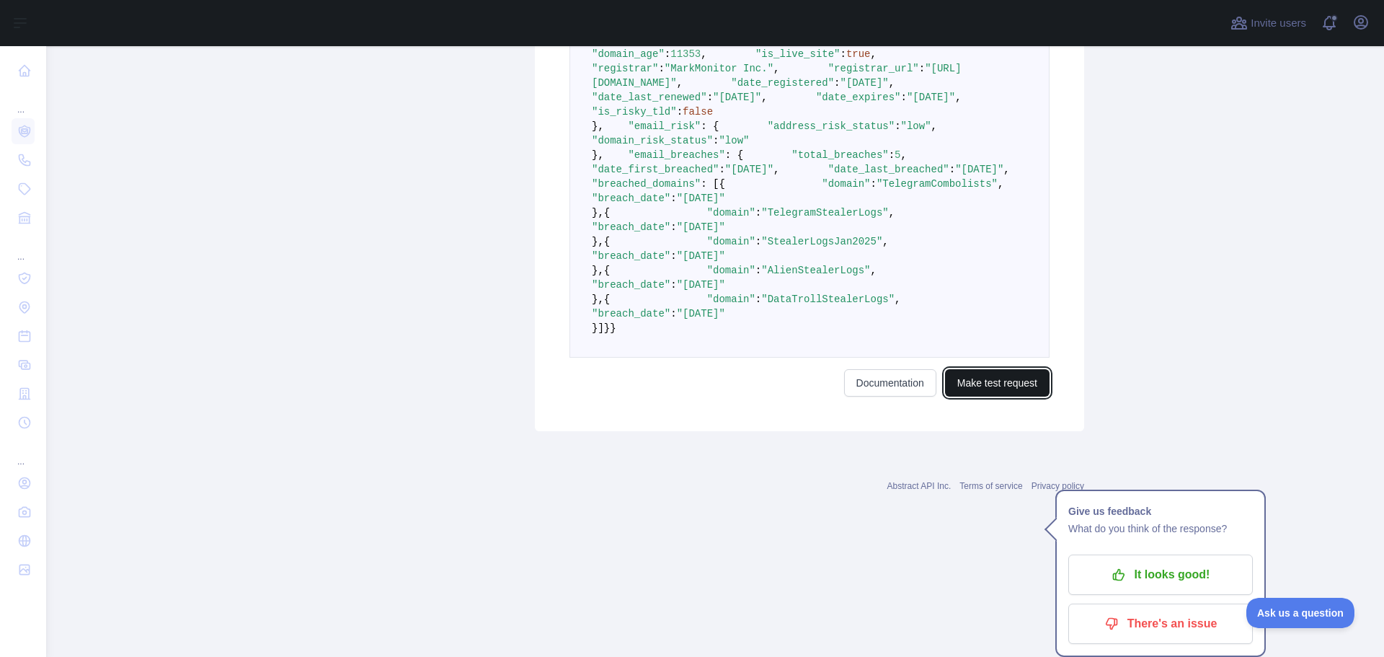
click at [962, 396] on button "Make test request" at bounding box center [997, 382] width 105 height 27
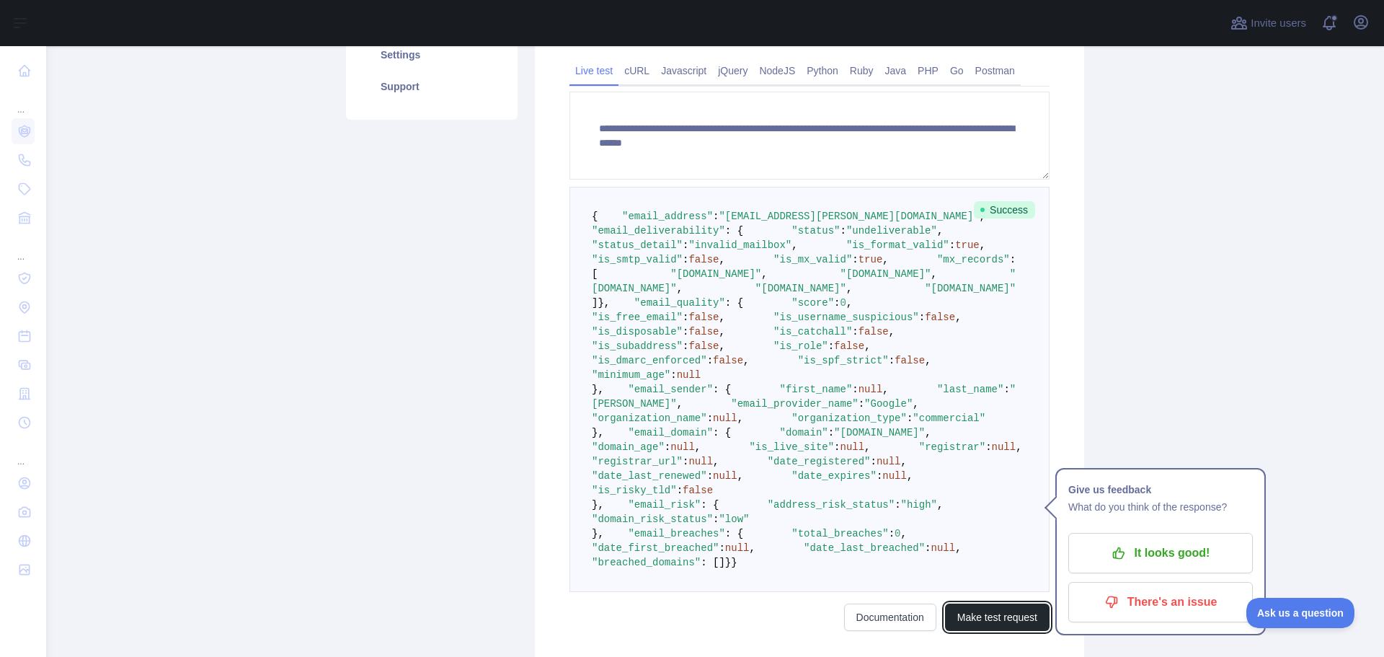
scroll to position [177, 0]
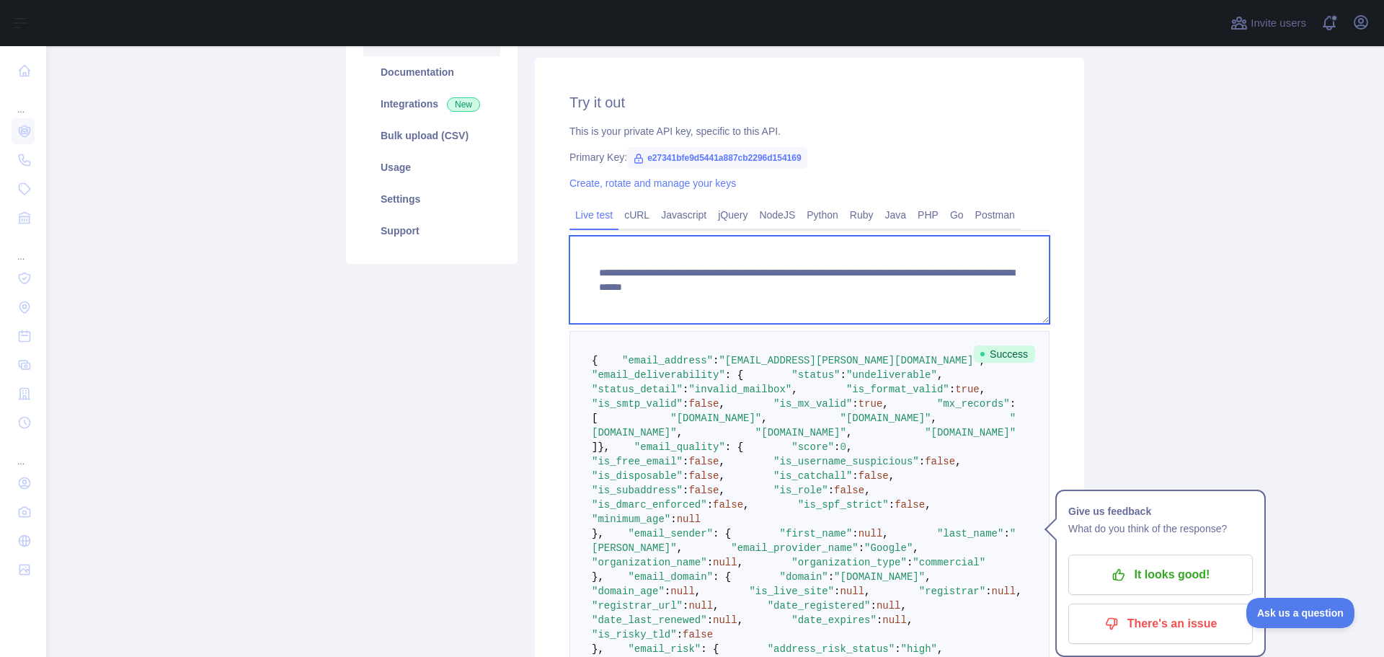
click at [851, 289] on textarea "**********" at bounding box center [809, 280] width 480 height 88
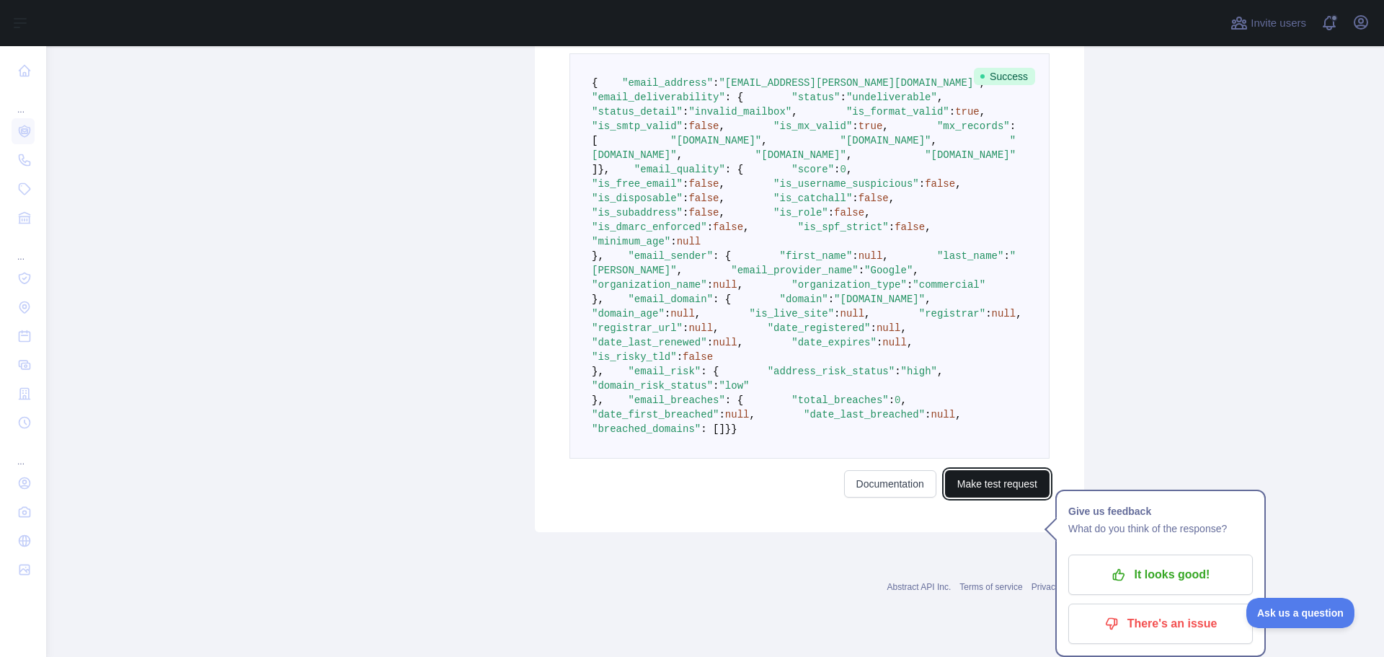
click at [972, 497] on button "Make test request" at bounding box center [997, 483] width 105 height 27
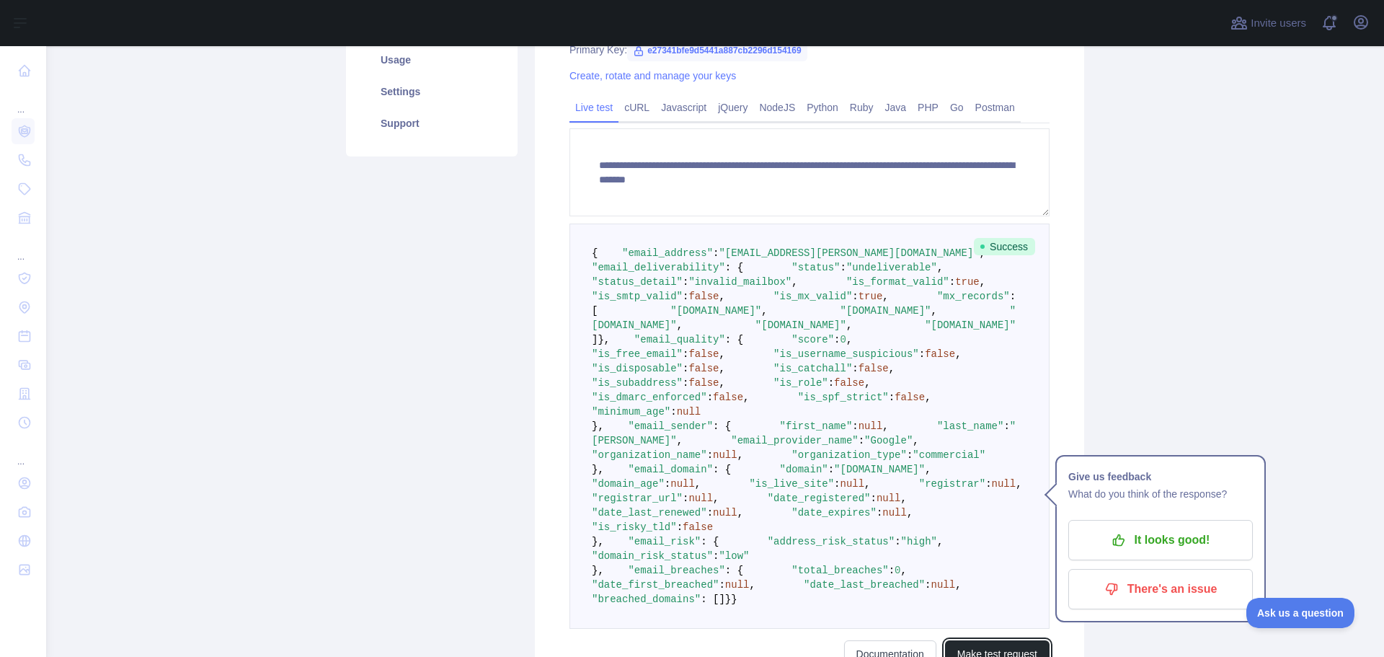
scroll to position [249, 0]
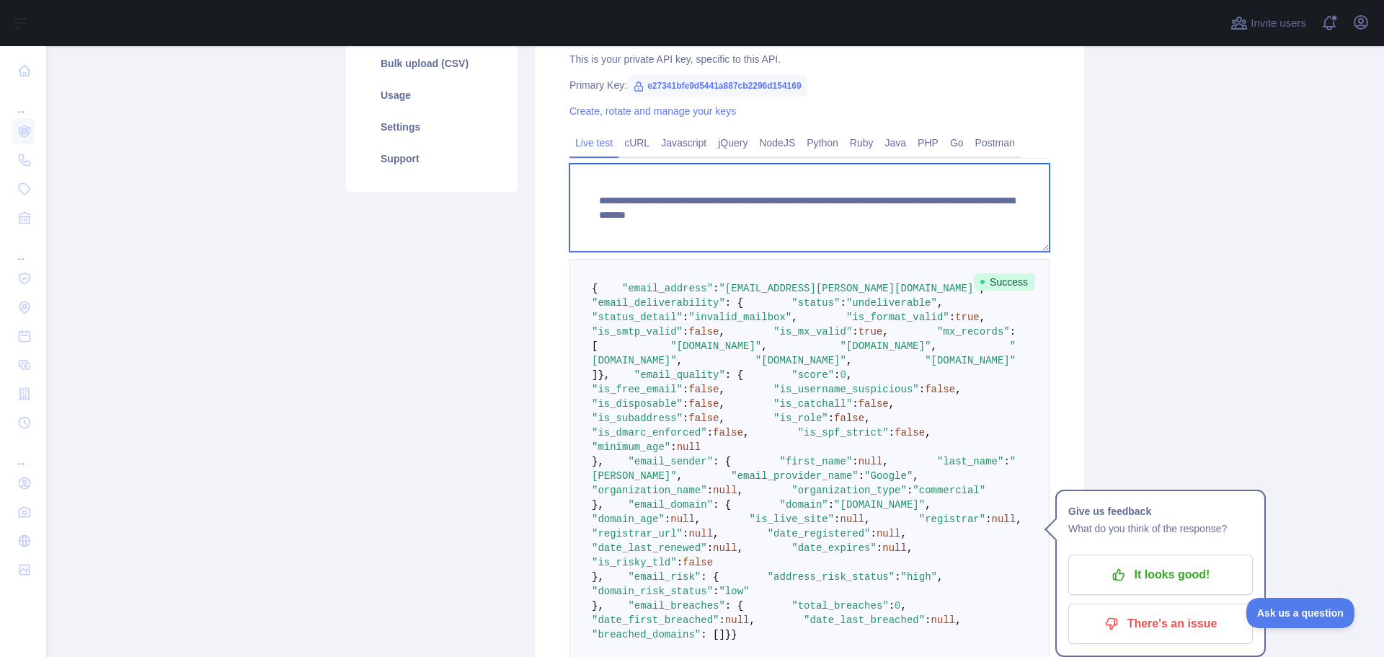
click at [856, 218] on textarea "**********" at bounding box center [809, 208] width 480 height 88
click at [858, 214] on textarea "**********" at bounding box center [809, 208] width 480 height 88
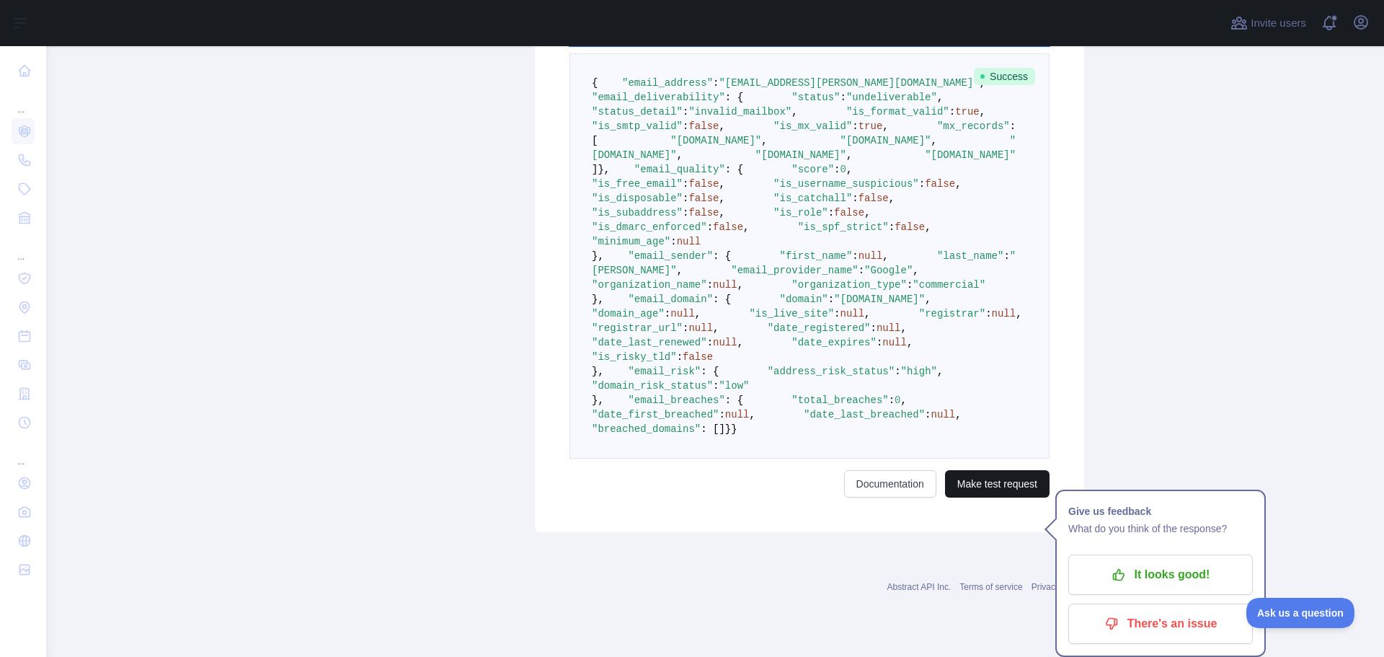
type textarea "**********"
click at [1024, 492] on button "Make test request" at bounding box center [997, 483] width 105 height 27
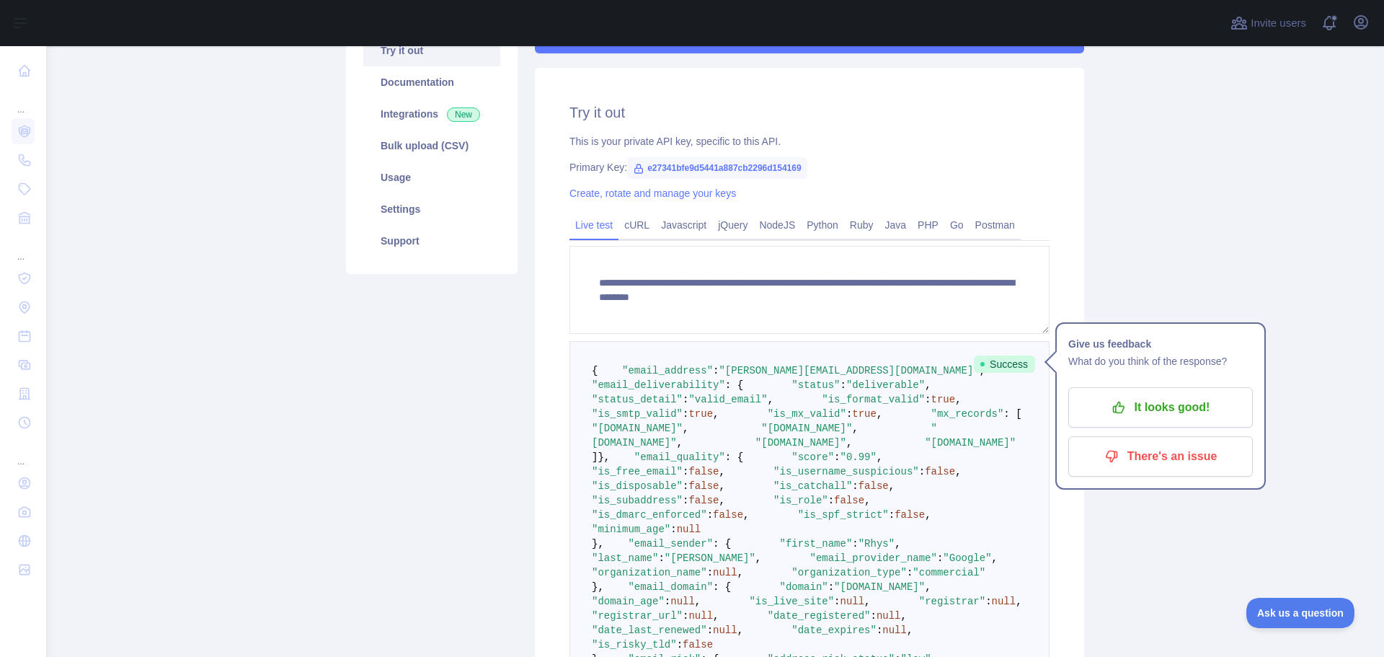
scroll to position [0, 0]
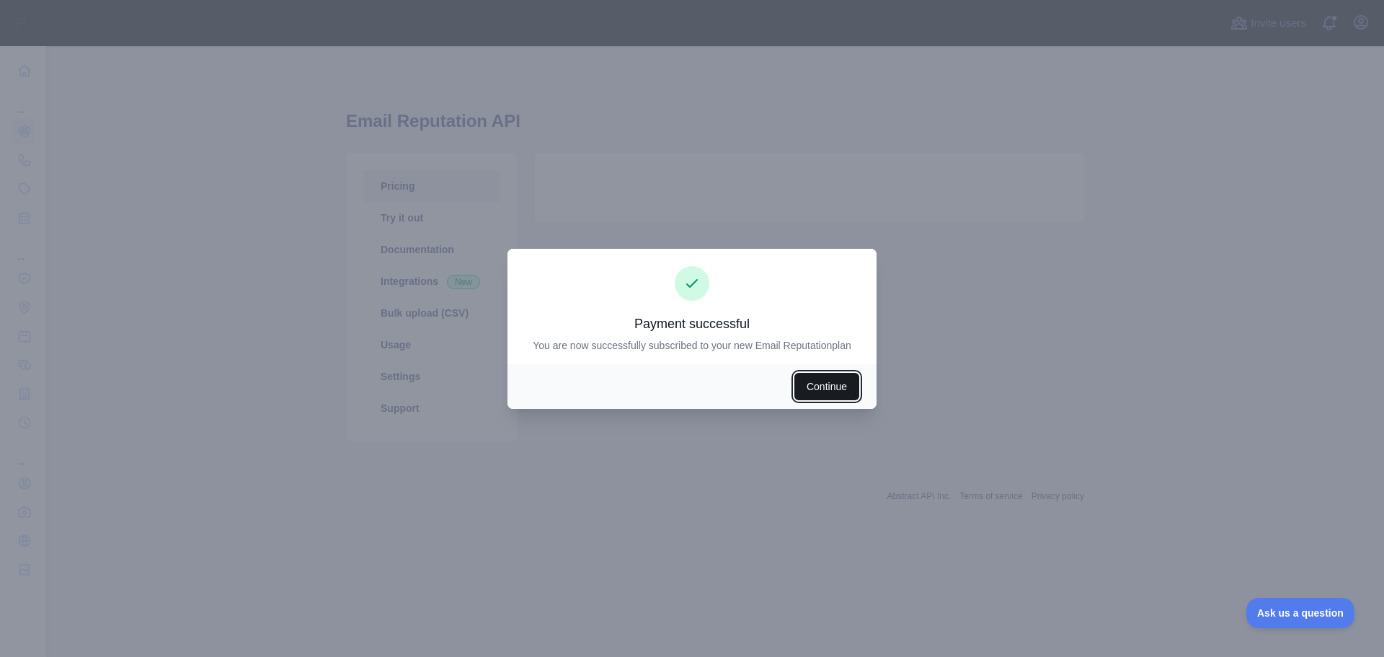
click at [840, 383] on button "Continue" at bounding box center [826, 386] width 65 height 27
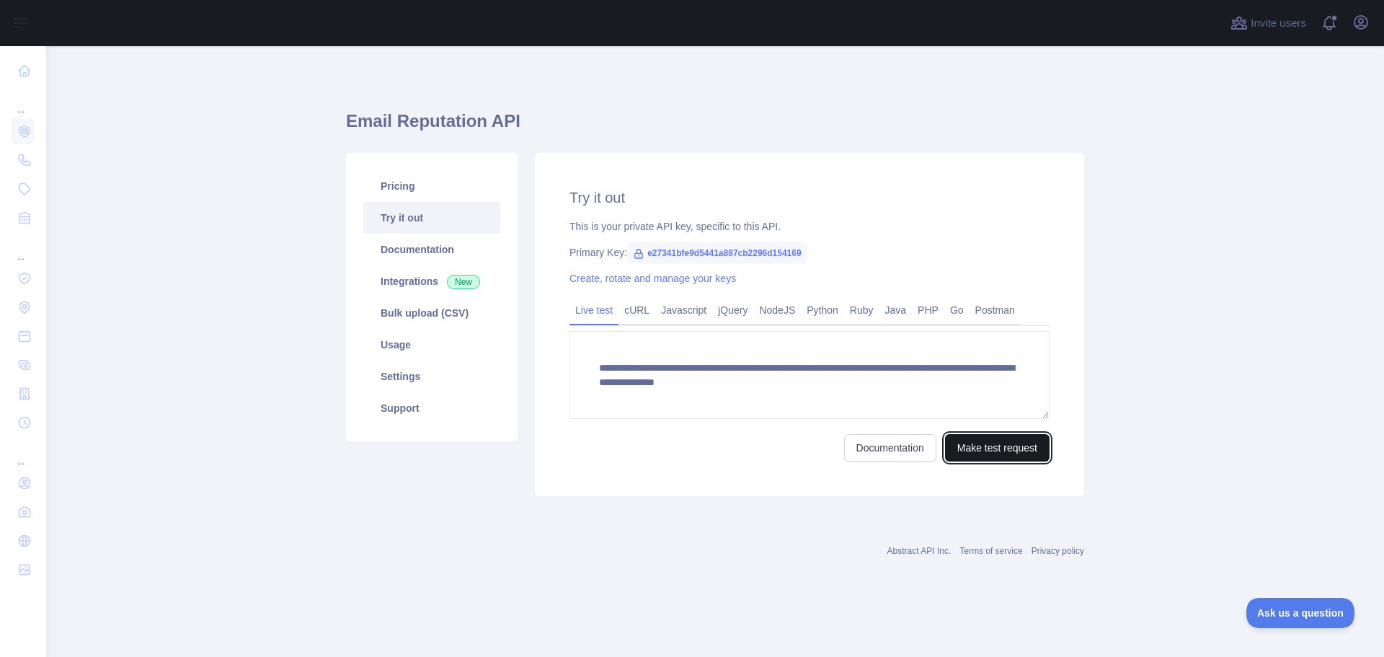
click at [978, 453] on button "Make test request" at bounding box center [997, 447] width 105 height 27
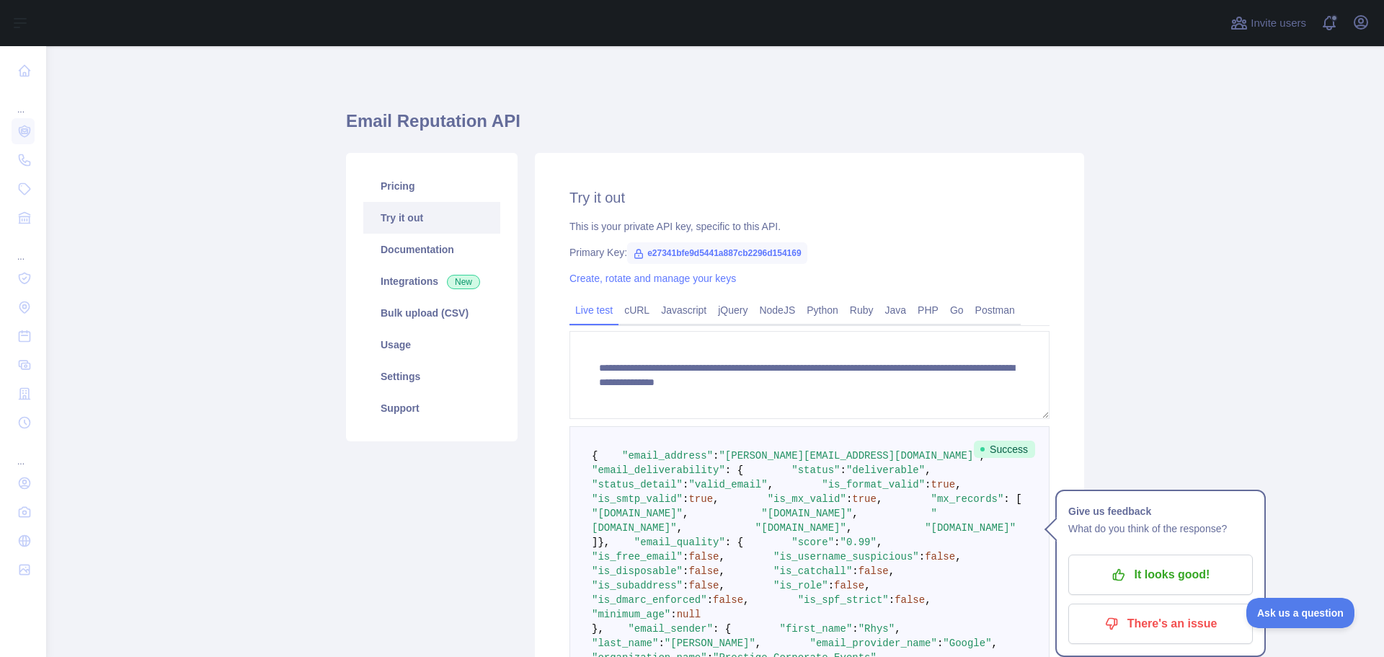
click at [678, 254] on span "e27341bfe9d5441a887cb2296d154169" at bounding box center [717, 253] width 180 height 22
copy span "e27341bfe9d5441a887cb2296d154169"
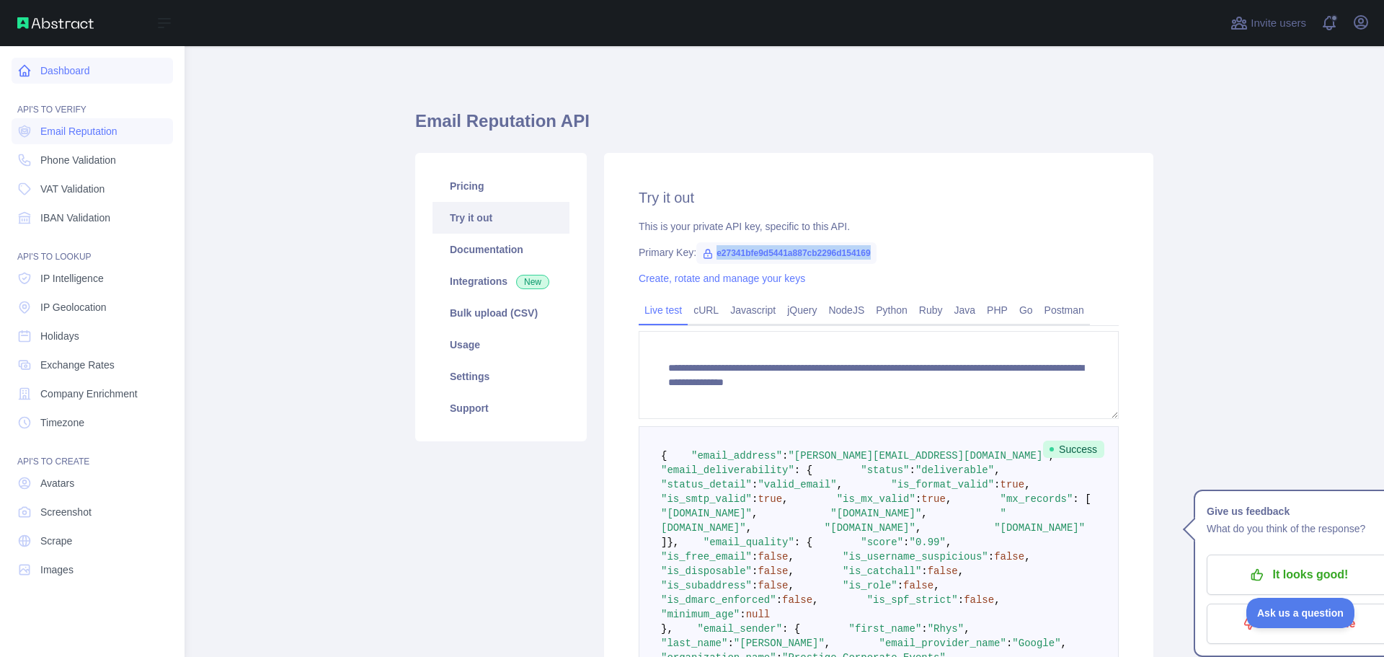
click at [23, 70] on icon at bounding box center [24, 70] width 14 height 14
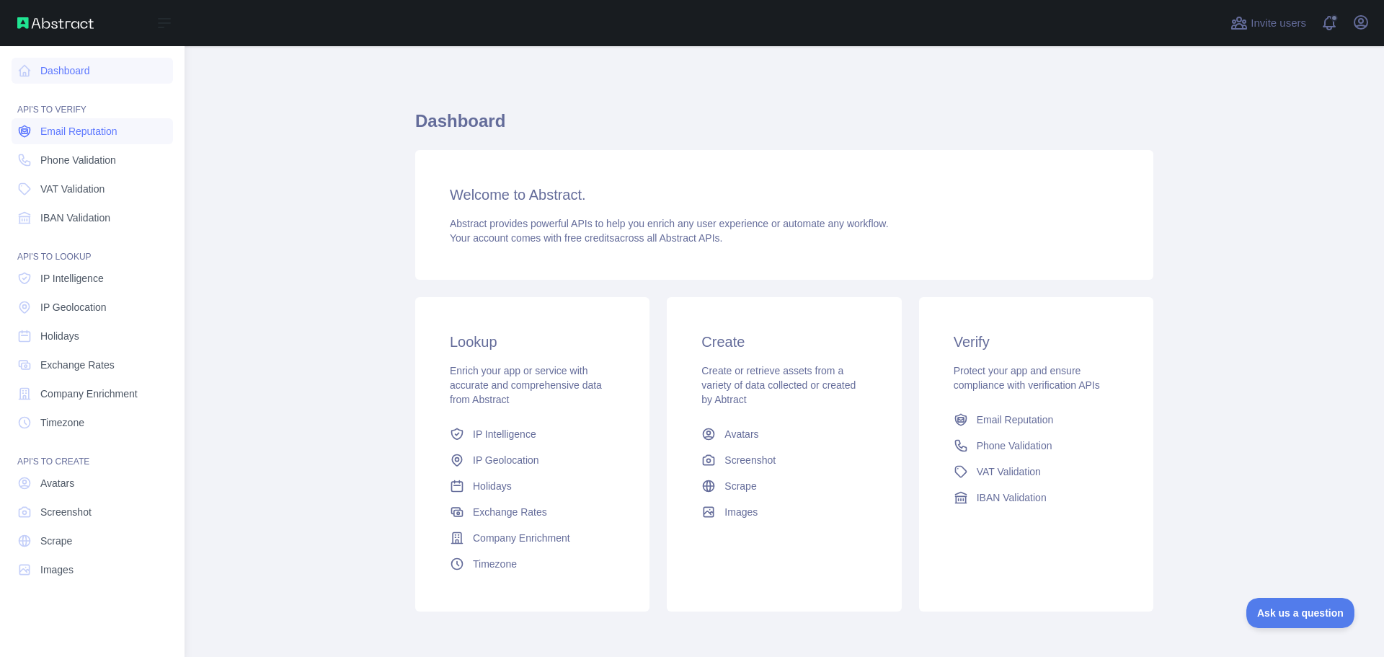
click at [49, 123] on link "Email Reputation" at bounding box center [92, 131] width 161 height 26
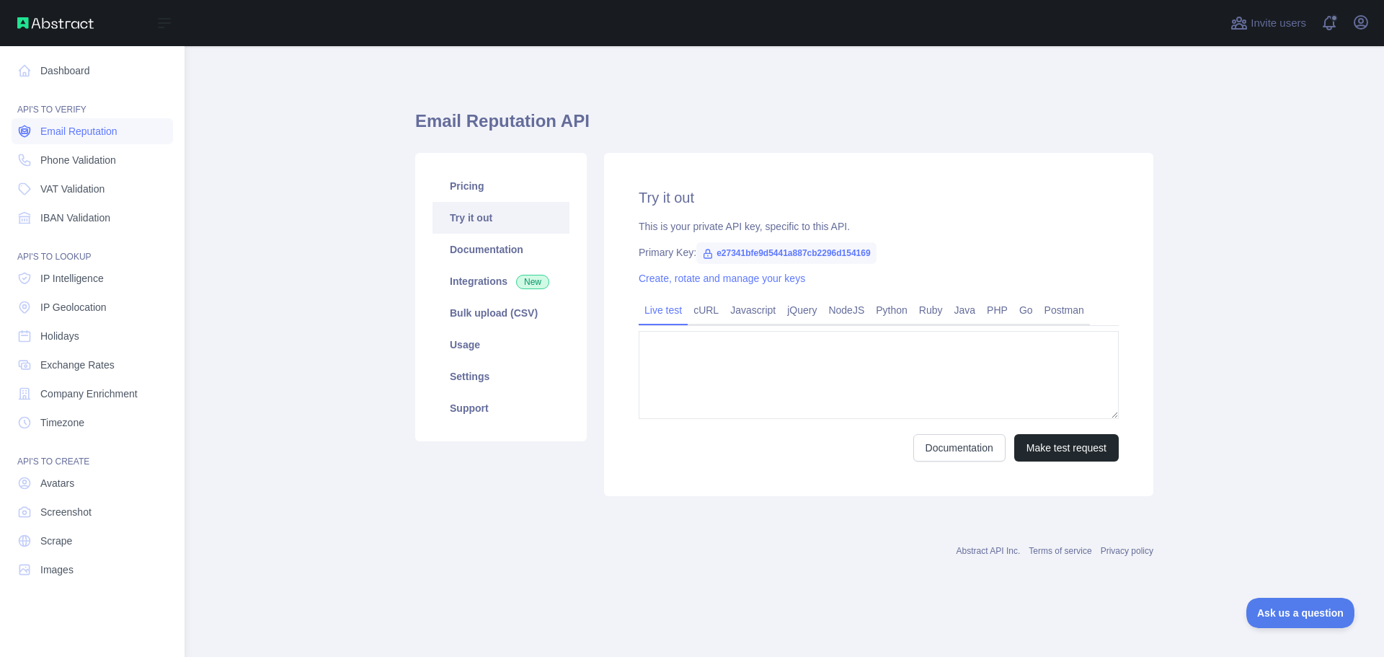
type textarea "**********"
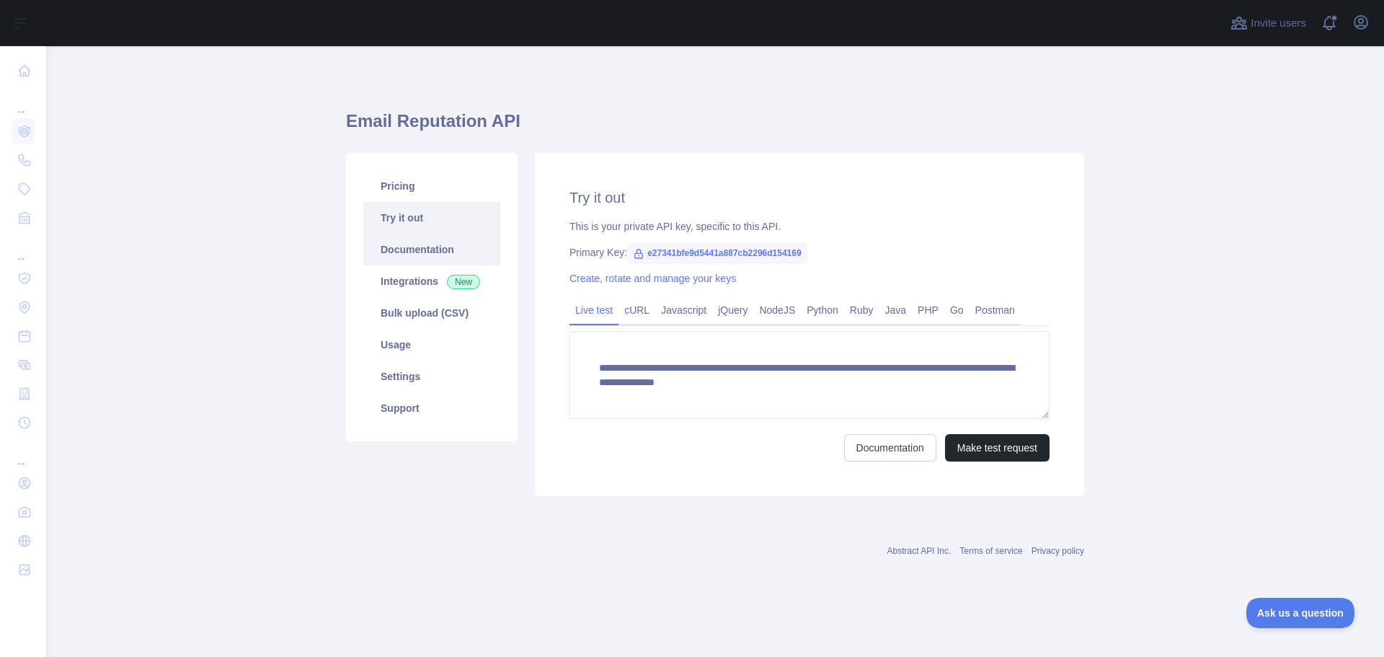
click at [458, 253] on link "Documentation" at bounding box center [431, 250] width 137 height 32
click at [398, 345] on link "Usage" at bounding box center [431, 345] width 137 height 32
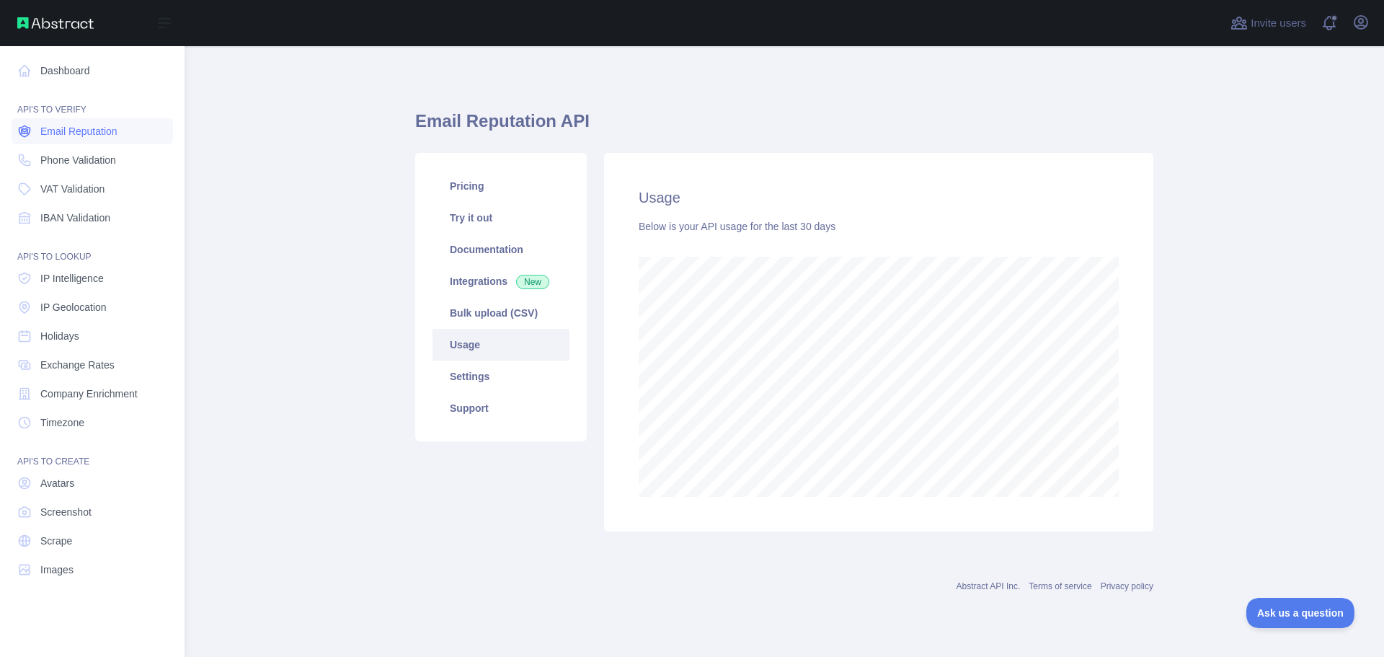
scroll to position [720197, 719608]
click at [76, 571] on link "Images" at bounding box center [92, 569] width 161 height 26
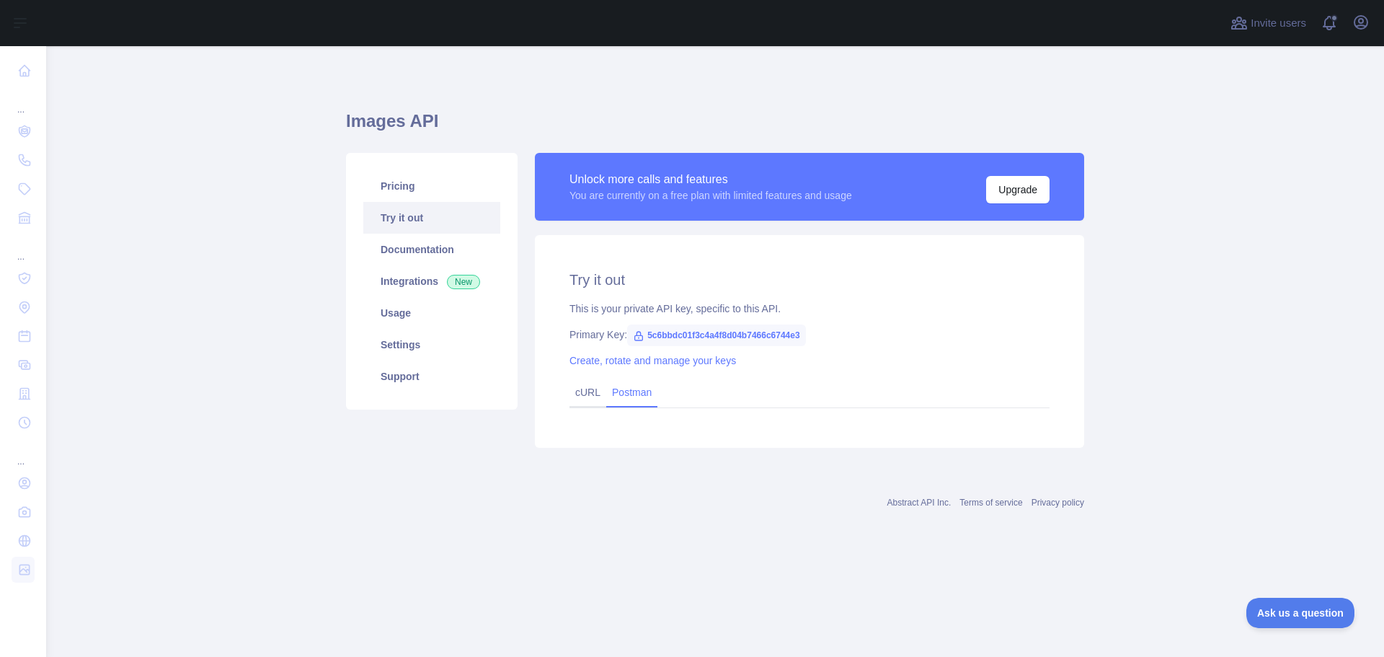
click at [627, 391] on link "Postman" at bounding box center [631, 392] width 51 height 23
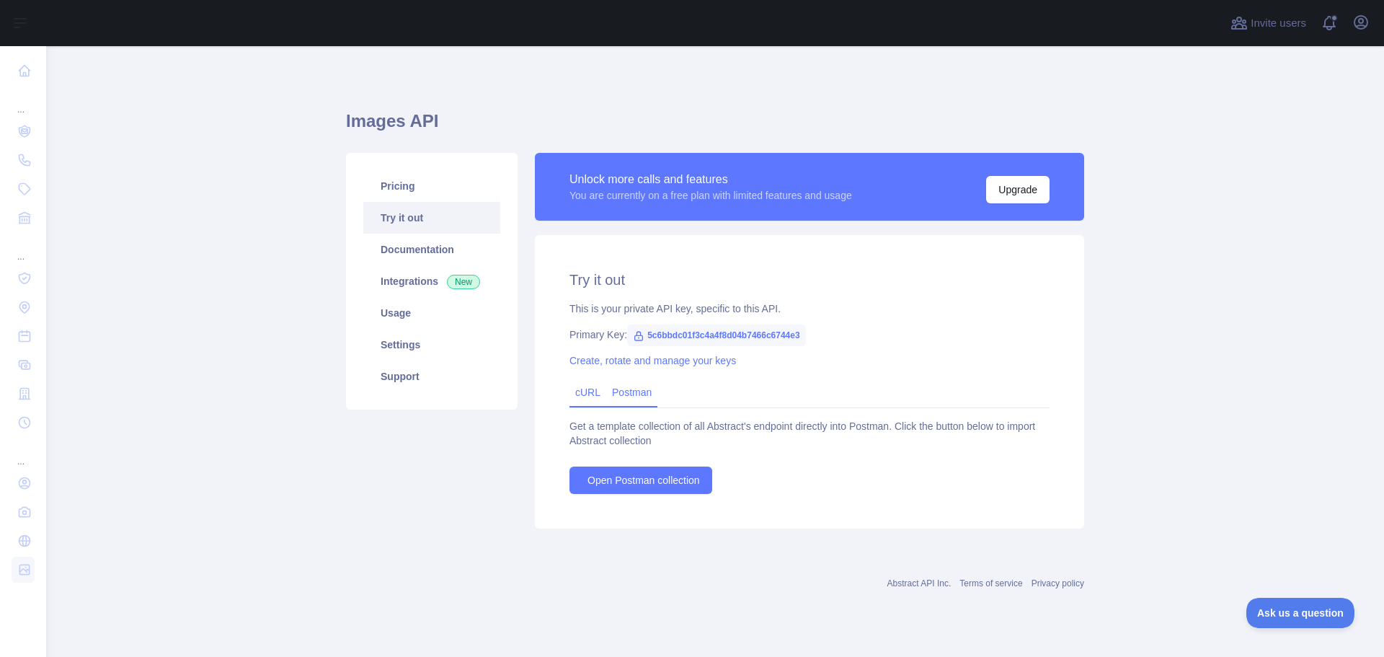
click at [595, 390] on link "cURL" at bounding box center [587, 392] width 25 height 12
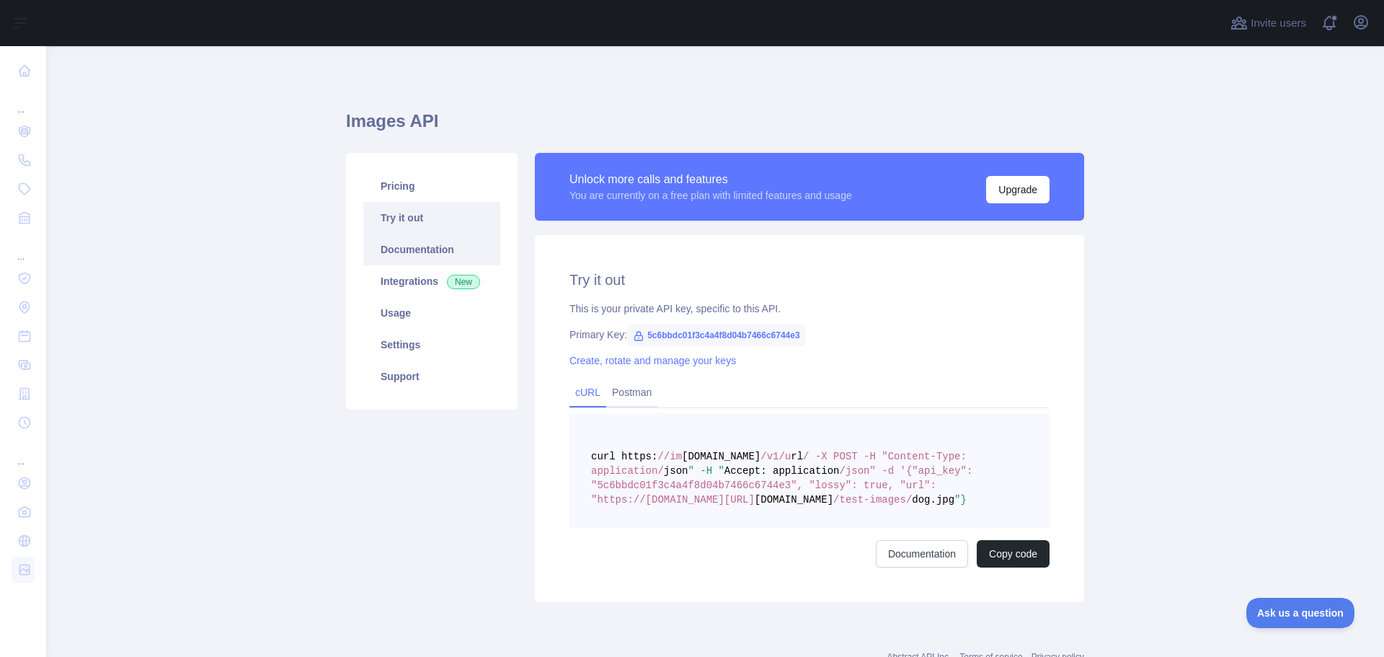
click at [405, 257] on link "Documentation" at bounding box center [431, 250] width 137 height 32
